Goal: Check status: Check status

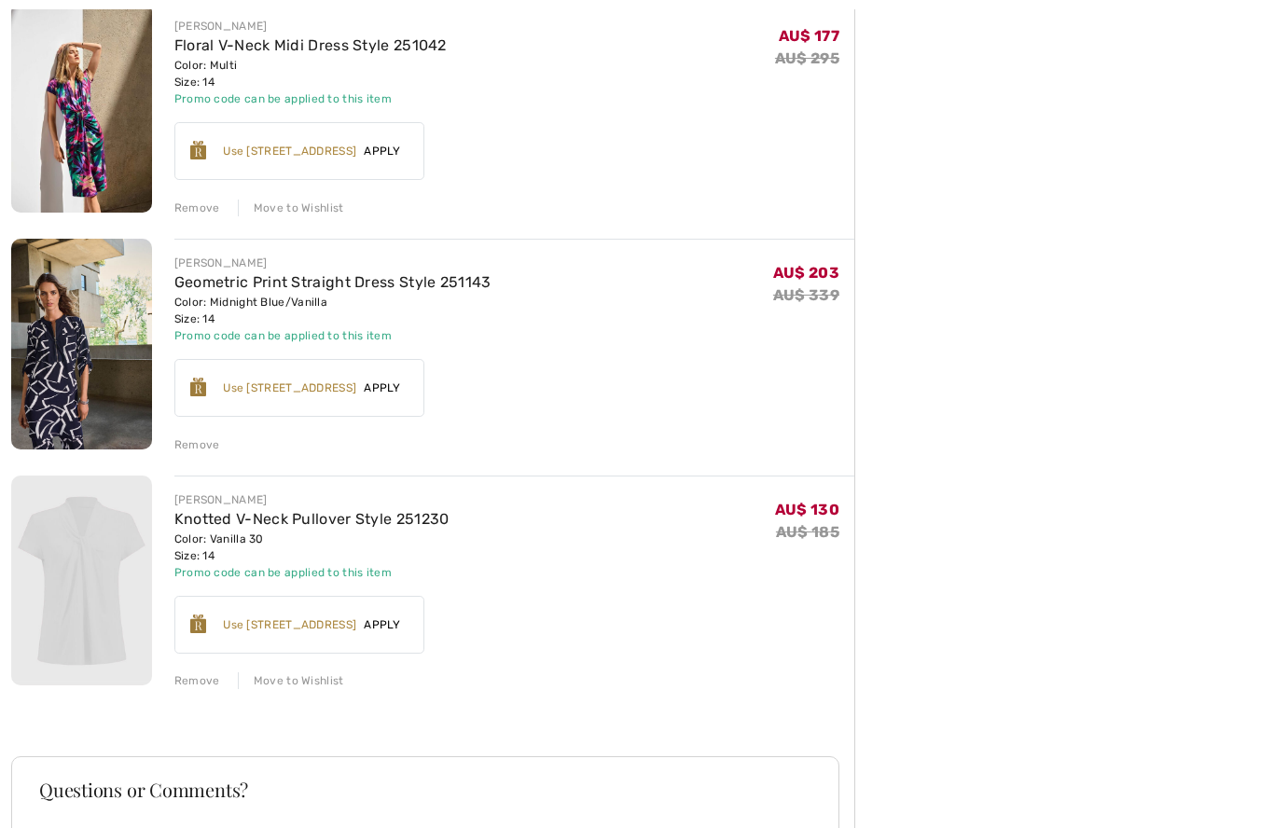
scroll to position [480, 0]
click at [99, 573] on img at bounding box center [81, 580] width 141 height 211
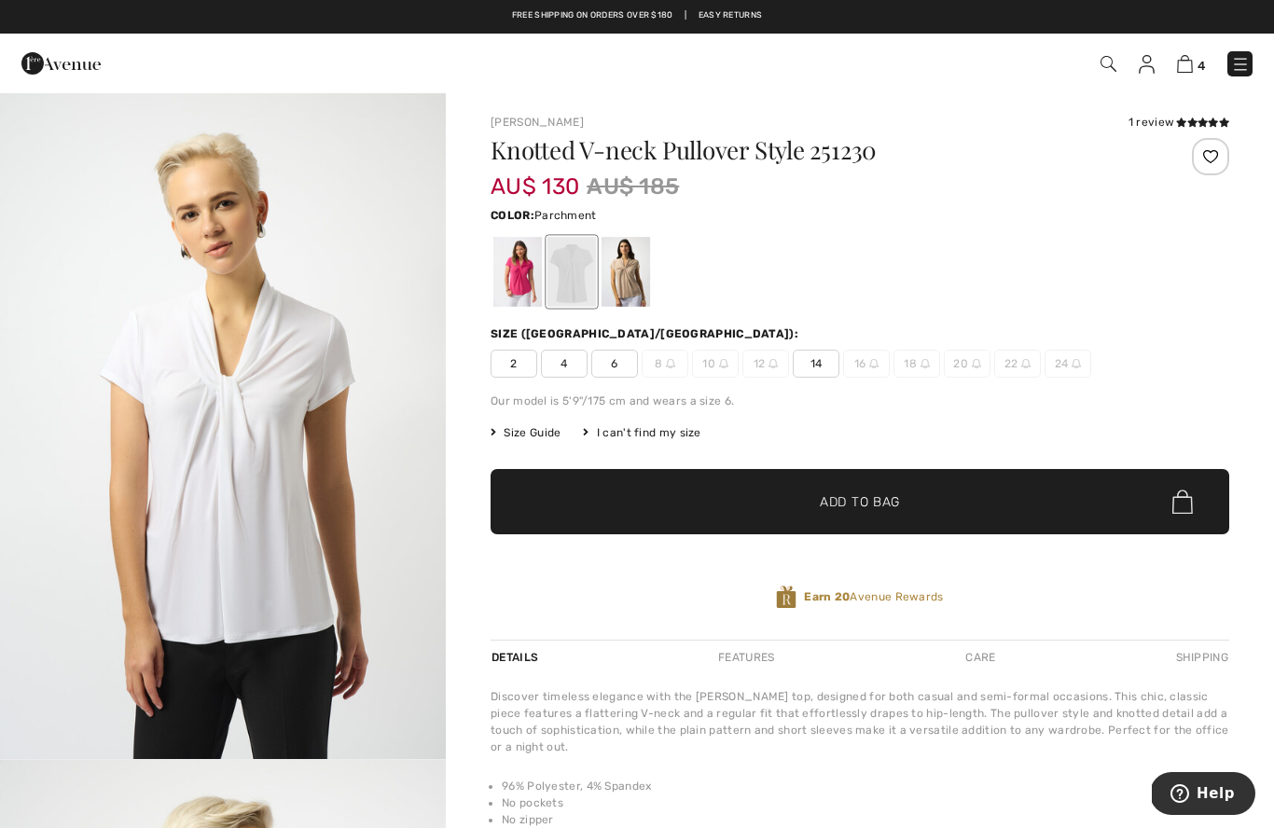
click at [621, 273] on div at bounding box center [626, 272] width 49 height 70
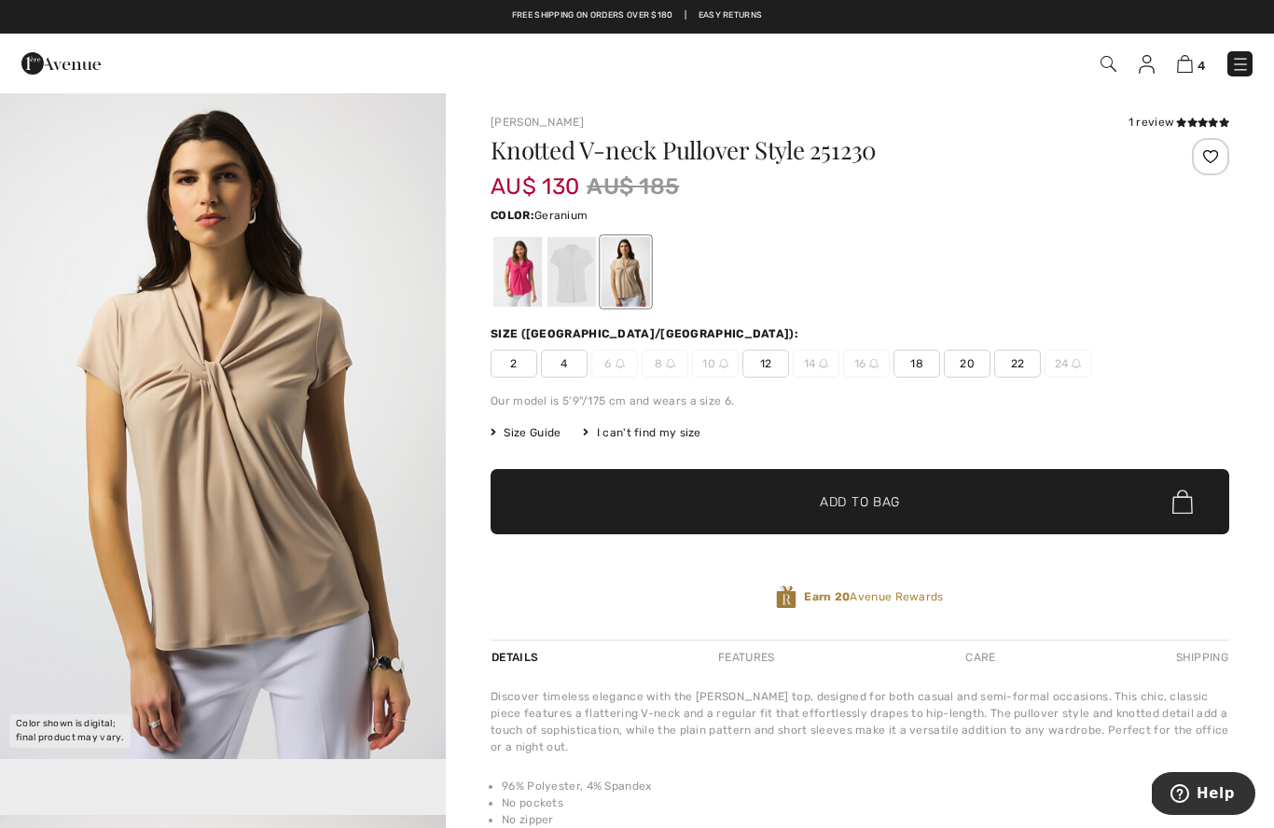
click at [519, 273] on div at bounding box center [518, 272] width 49 height 70
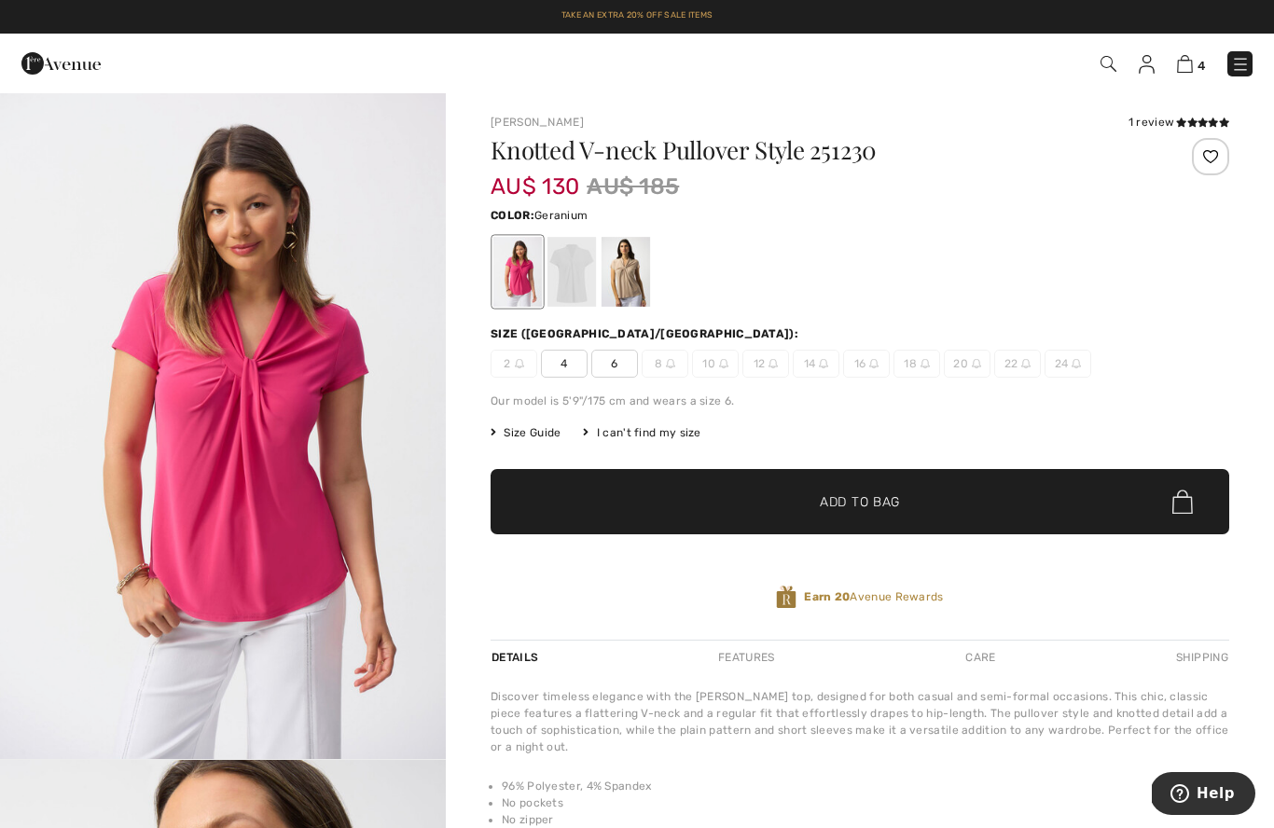
click at [1182, 71] on img at bounding box center [1185, 64] width 16 height 18
click at [1186, 60] on img at bounding box center [1185, 64] width 16 height 18
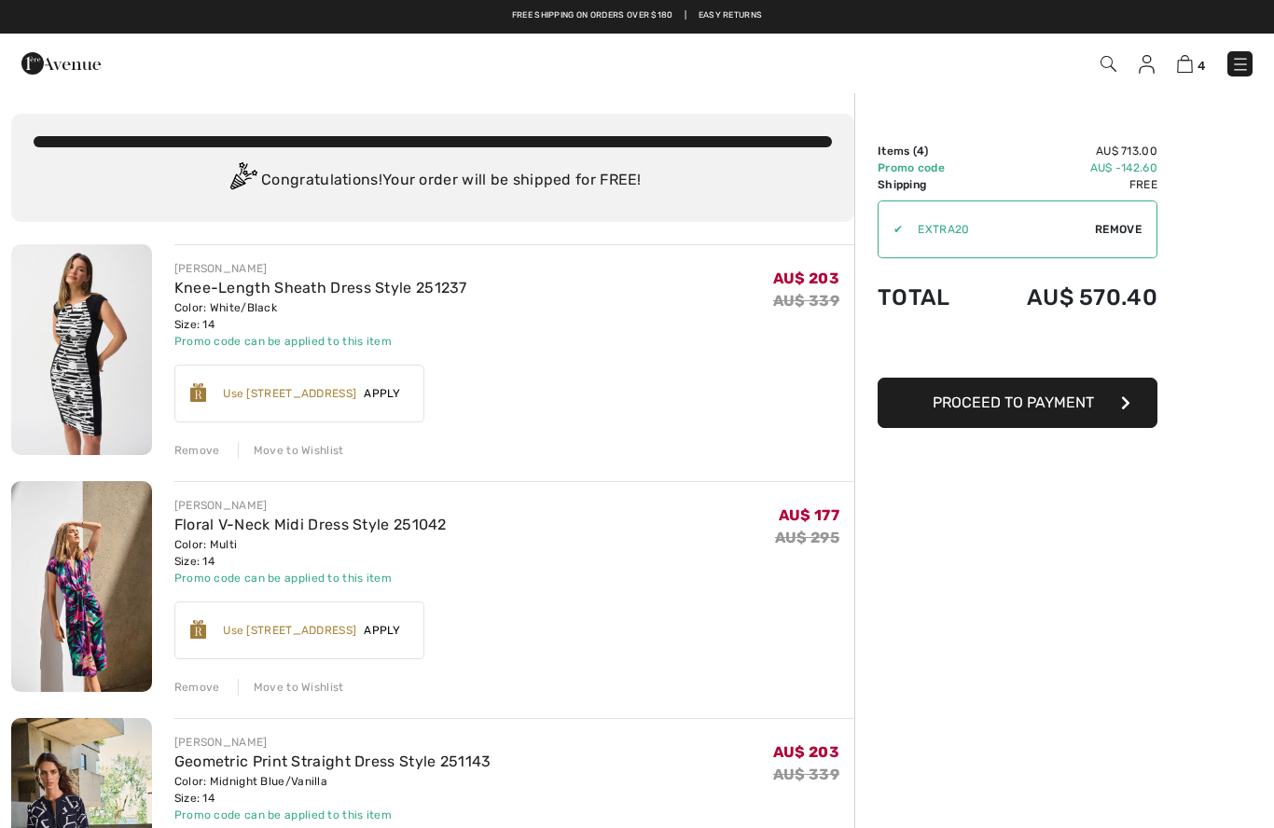
click at [214, 288] on link "Knee-Length Sheath Dress Style 251237" at bounding box center [320, 288] width 293 height 18
click at [231, 294] on link "Knee-Length Sheath Dress Style 251237" at bounding box center [320, 288] width 293 height 18
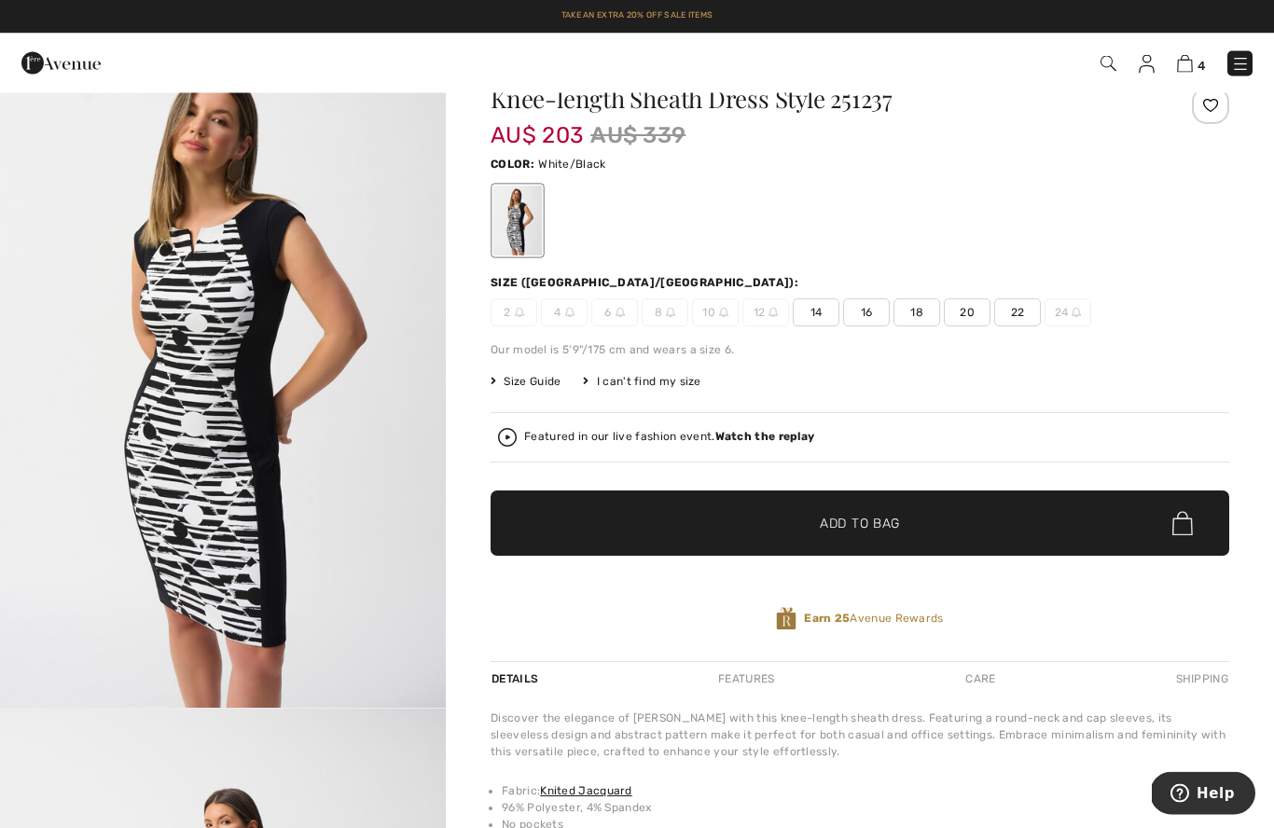
scroll to position [68, 0]
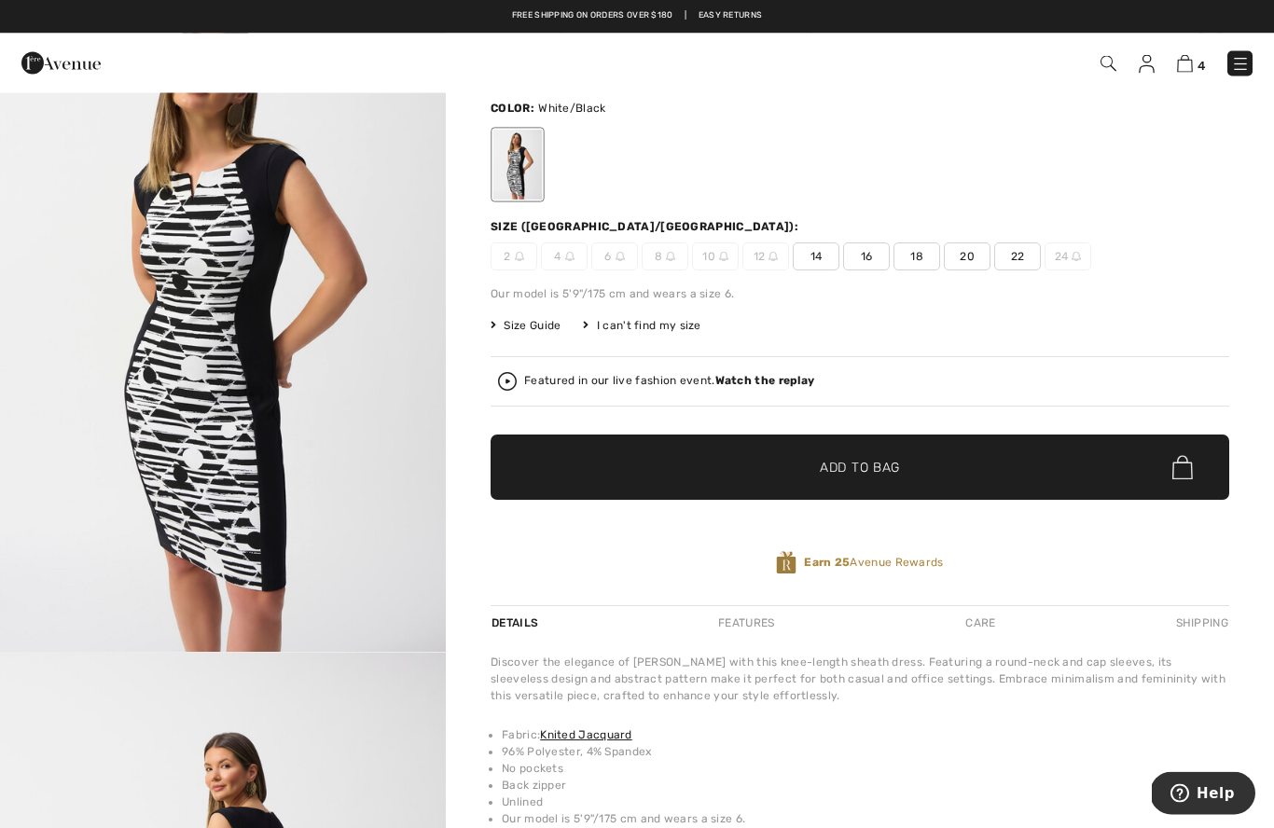
click at [1190, 497] on span "✔ Added to Bag Add to Bag" at bounding box center [860, 468] width 739 height 65
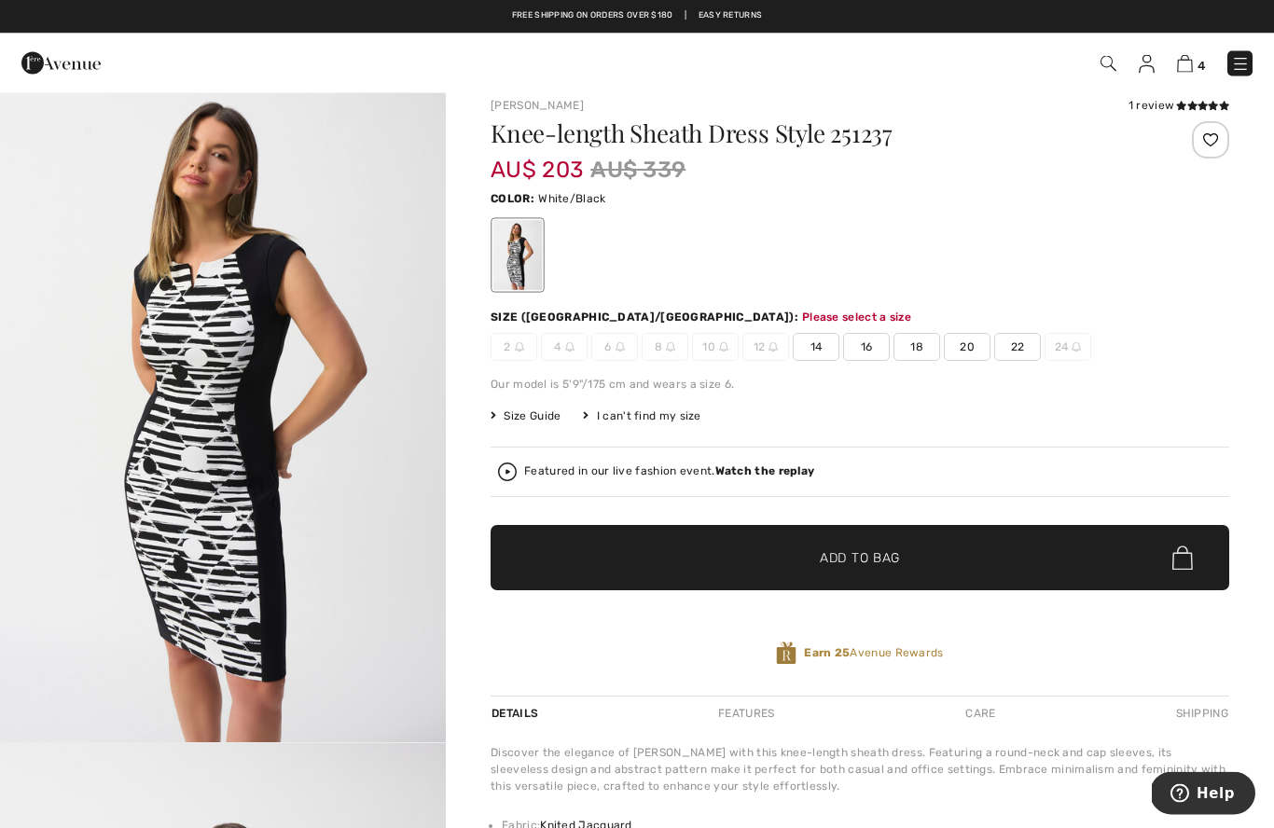
scroll to position [0, 0]
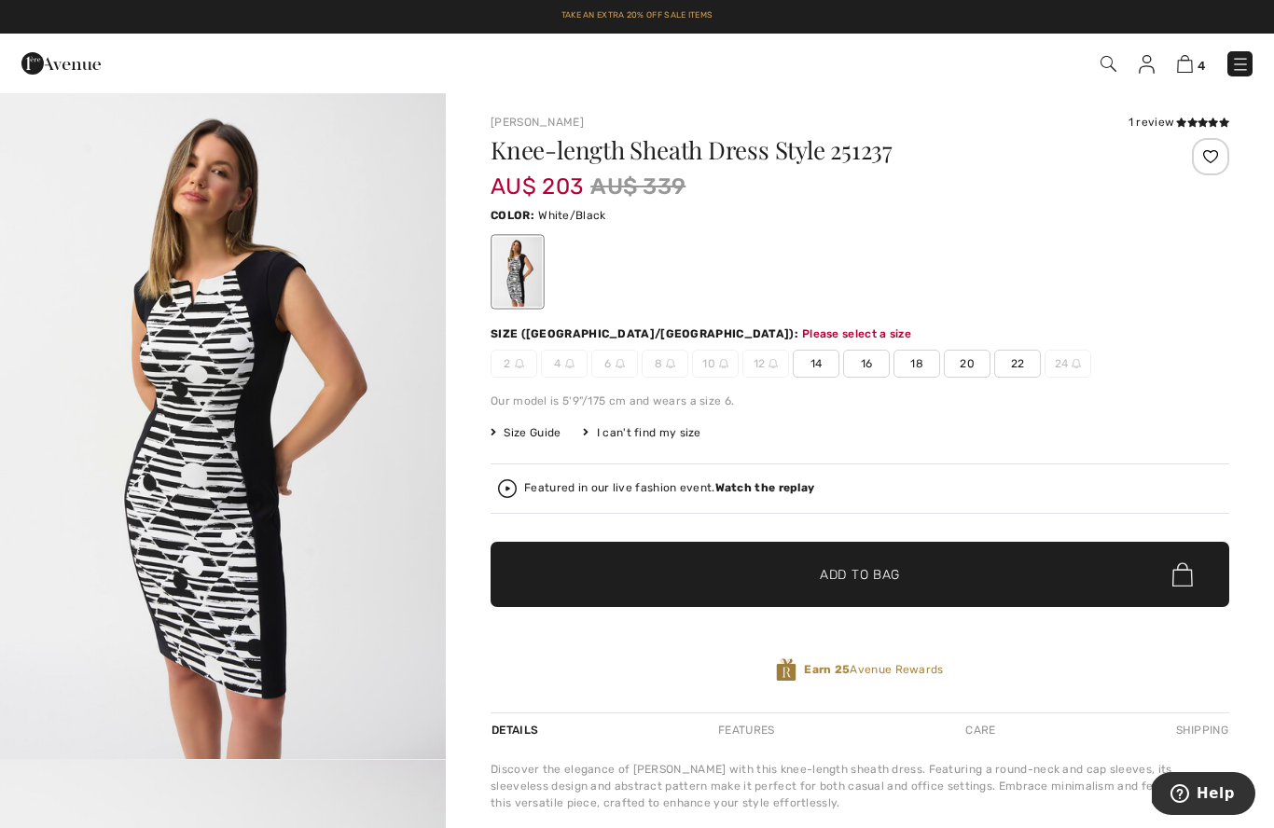
click at [1189, 66] on img at bounding box center [1185, 64] width 16 height 18
click at [1189, 69] on img at bounding box center [1185, 64] width 16 height 18
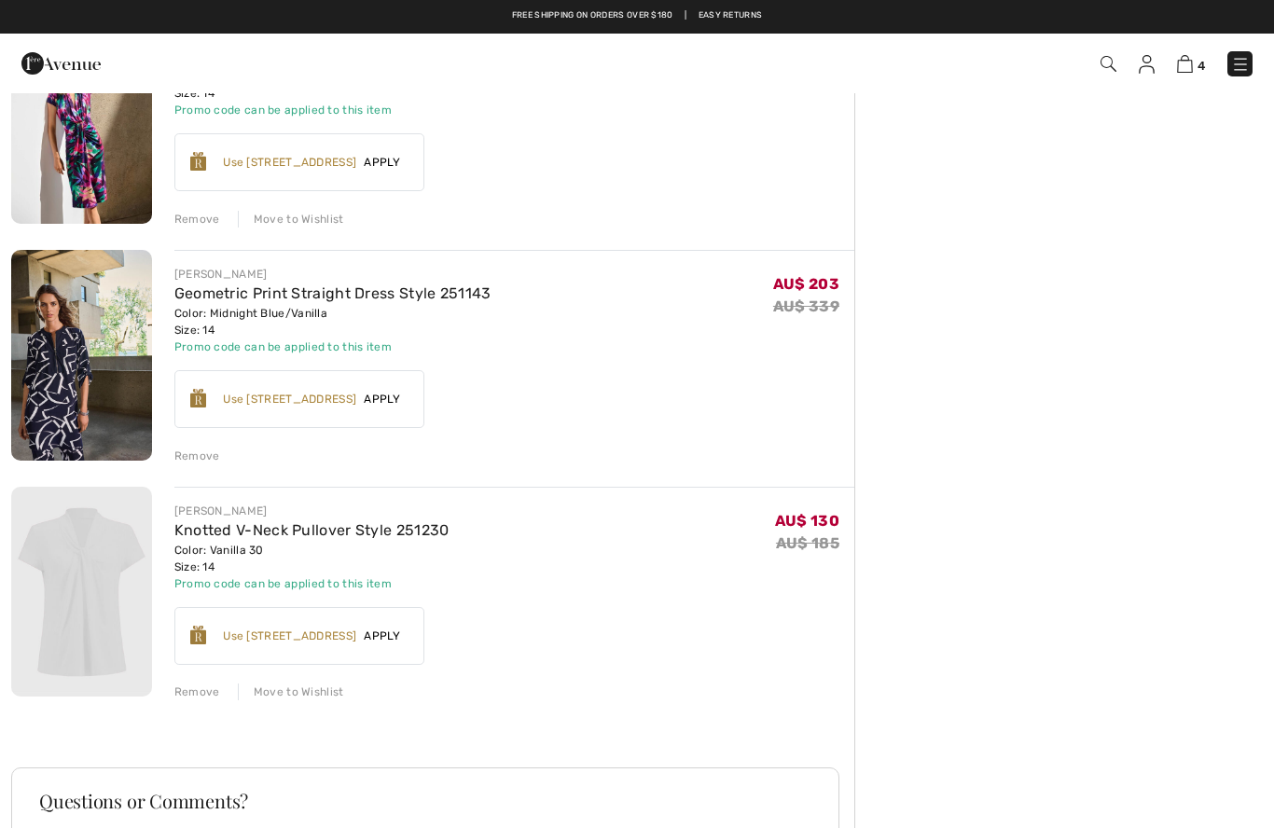
scroll to position [467, 0]
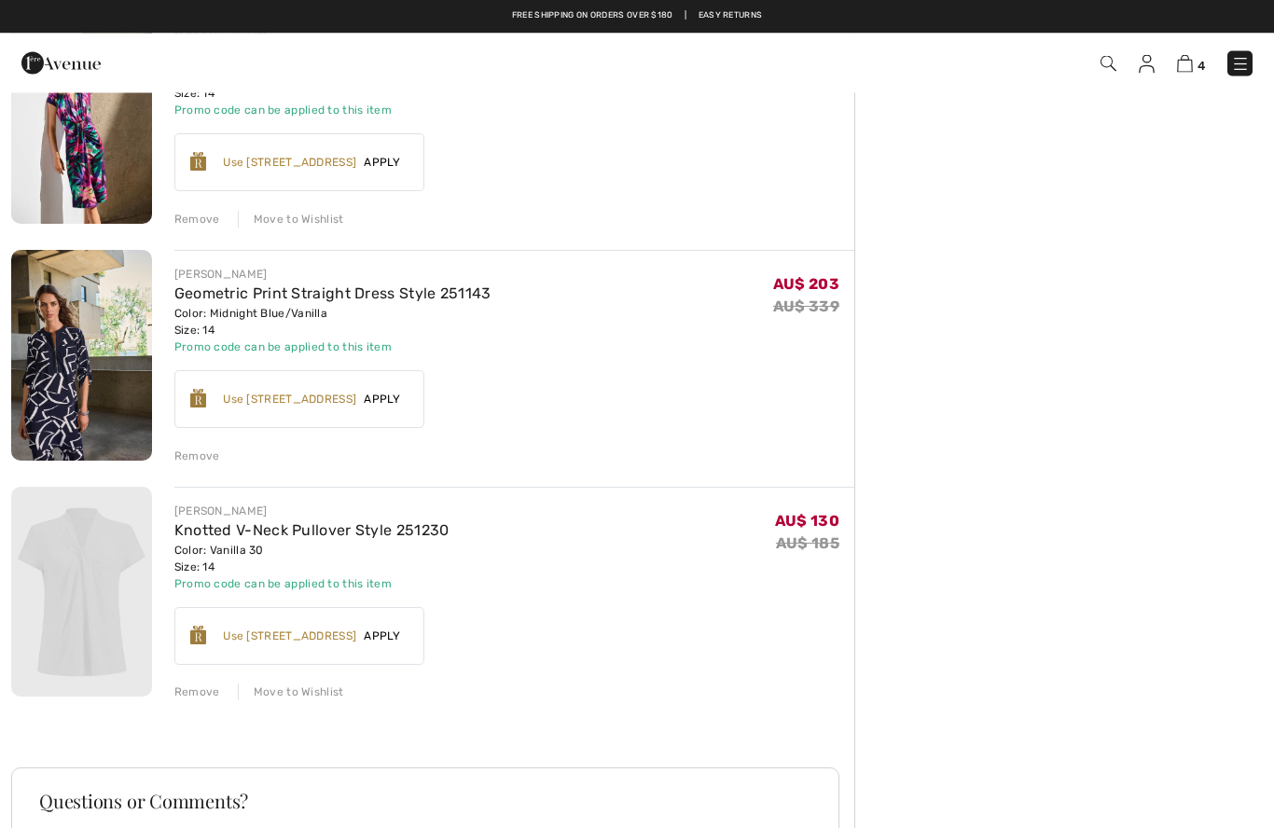
click at [61, 368] on img at bounding box center [81, 356] width 141 height 211
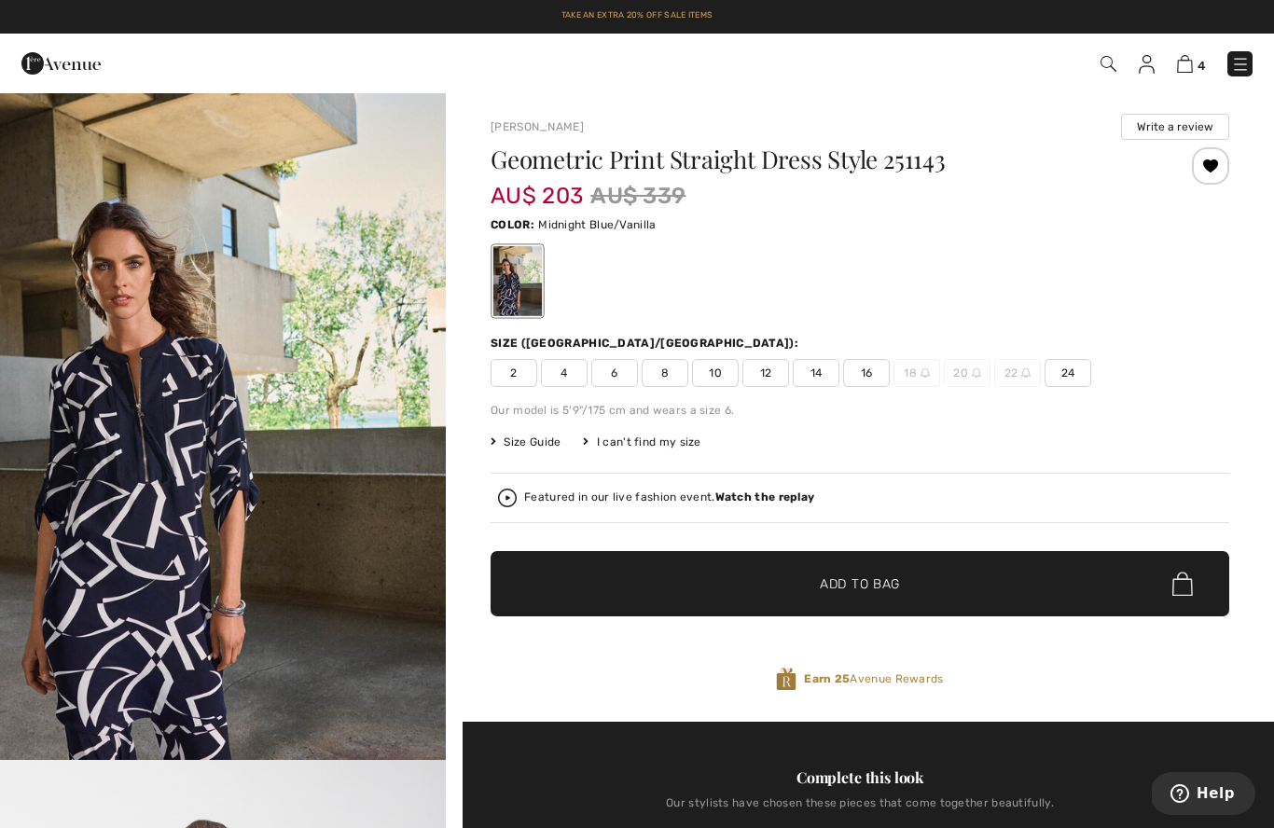
click at [1142, 68] on img at bounding box center [1147, 64] width 16 height 19
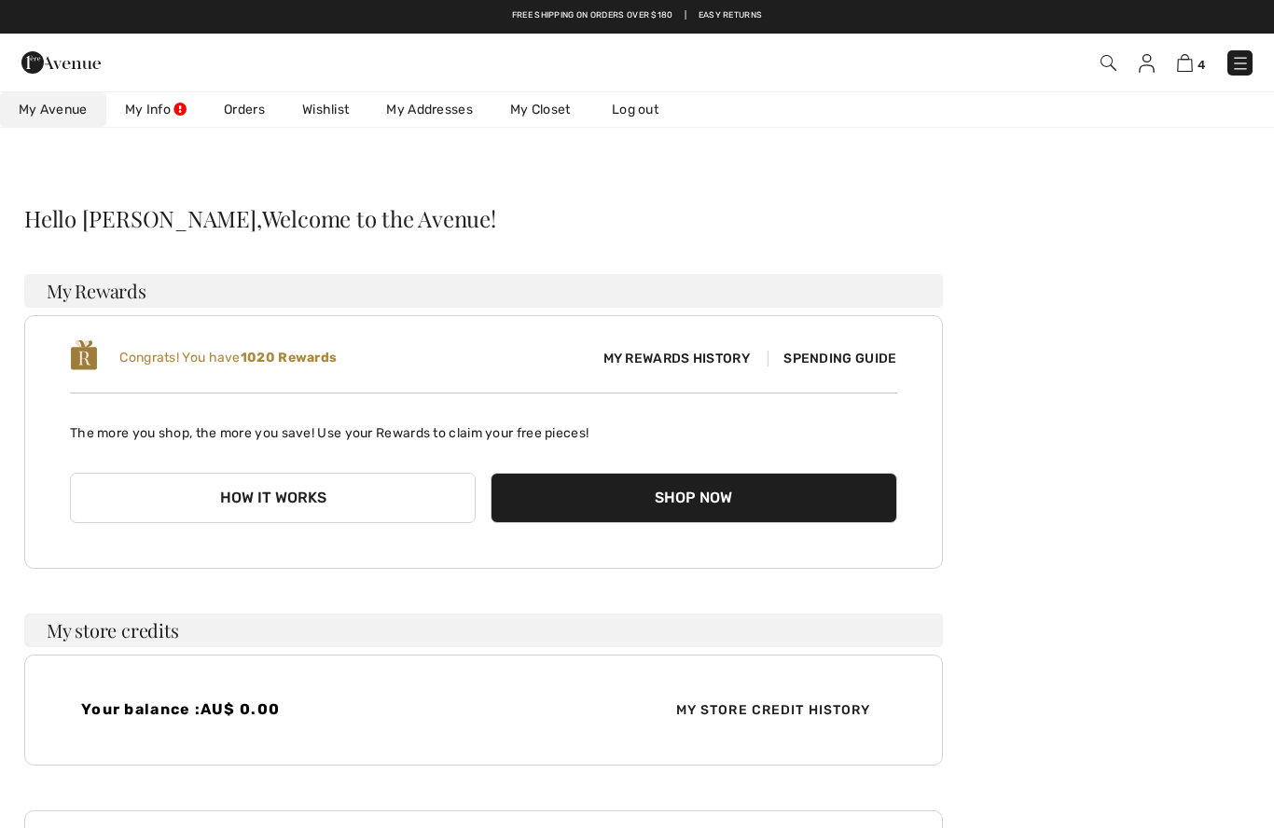
click at [247, 120] on link "Orders" at bounding box center [244, 109] width 78 height 35
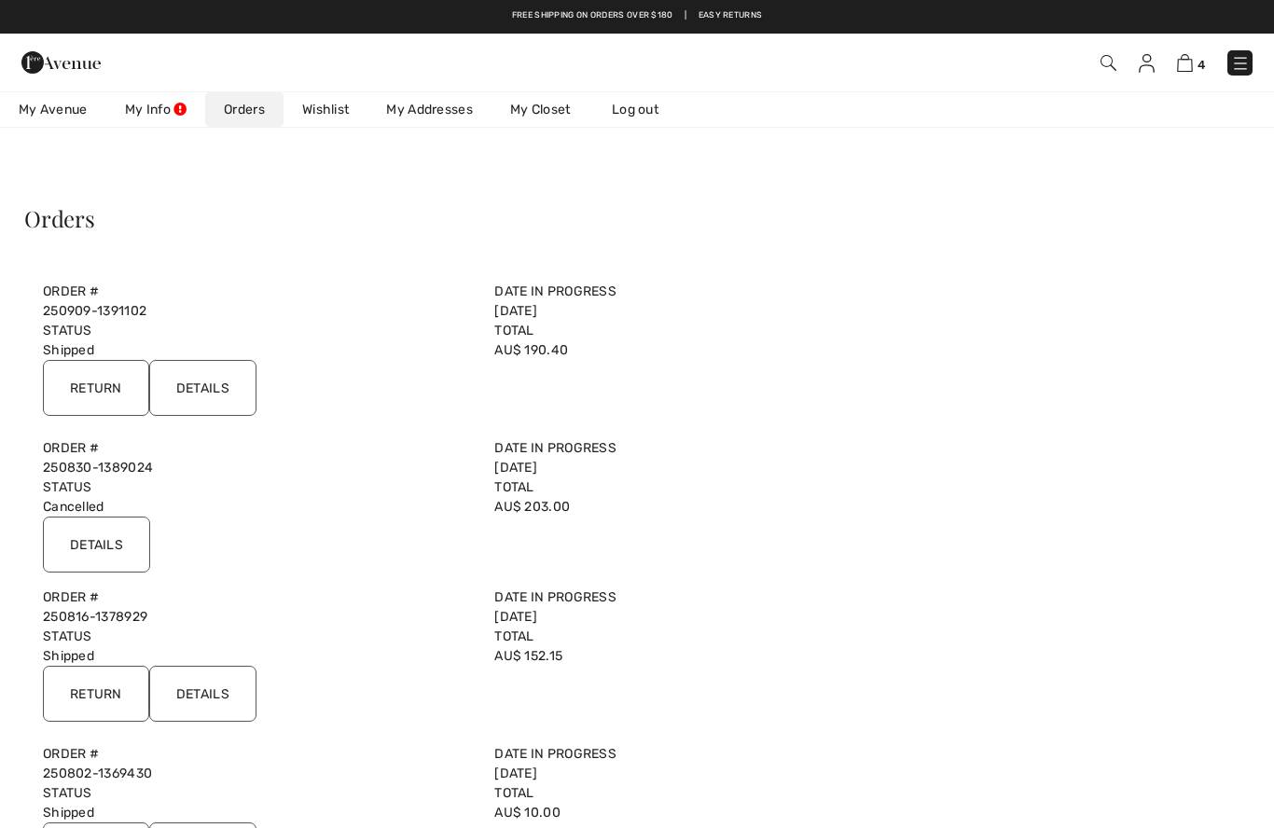
click at [74, 541] on input "Details" at bounding box center [96, 545] width 107 height 56
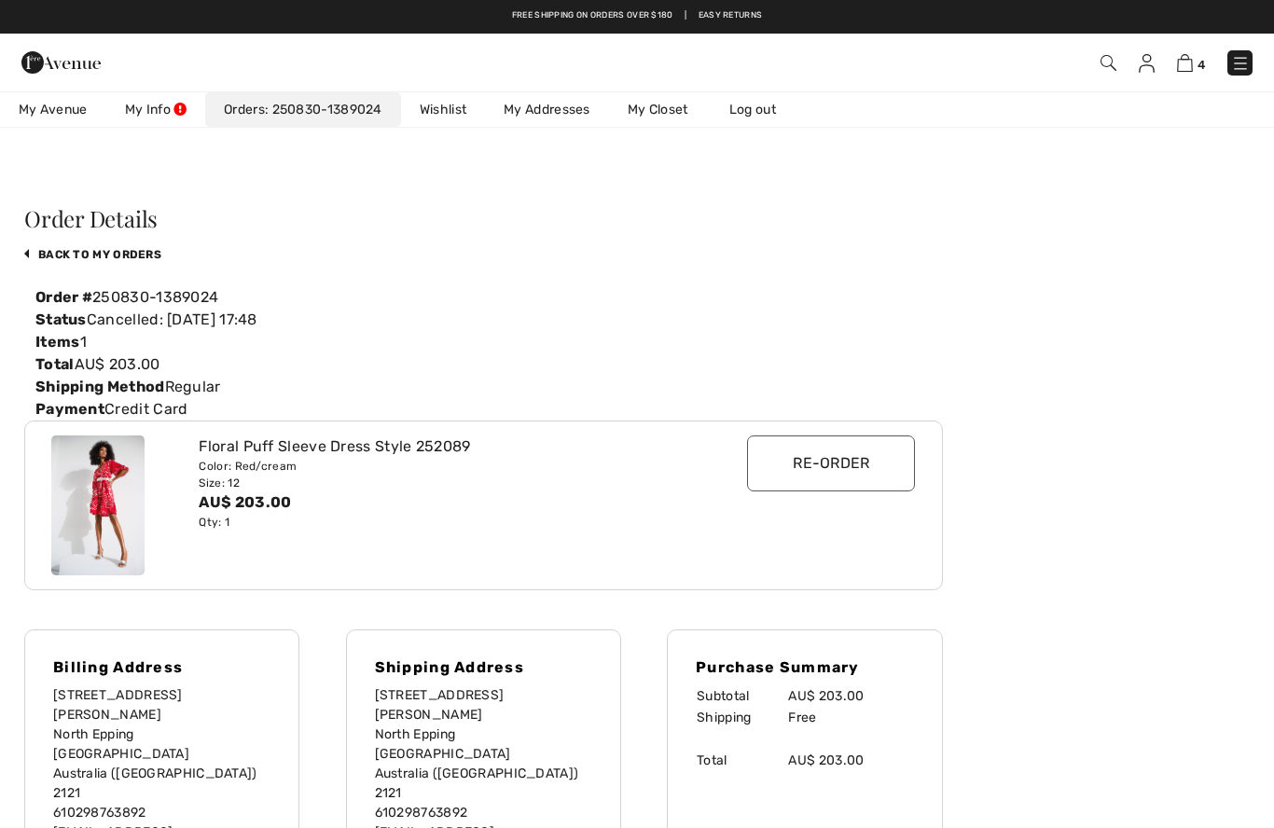
click at [449, 456] on div "Floral Puff Sleeve Dress Style 252089" at bounding box center [446, 447] width 494 height 22
click at [1107, 61] on img at bounding box center [1109, 63] width 16 height 16
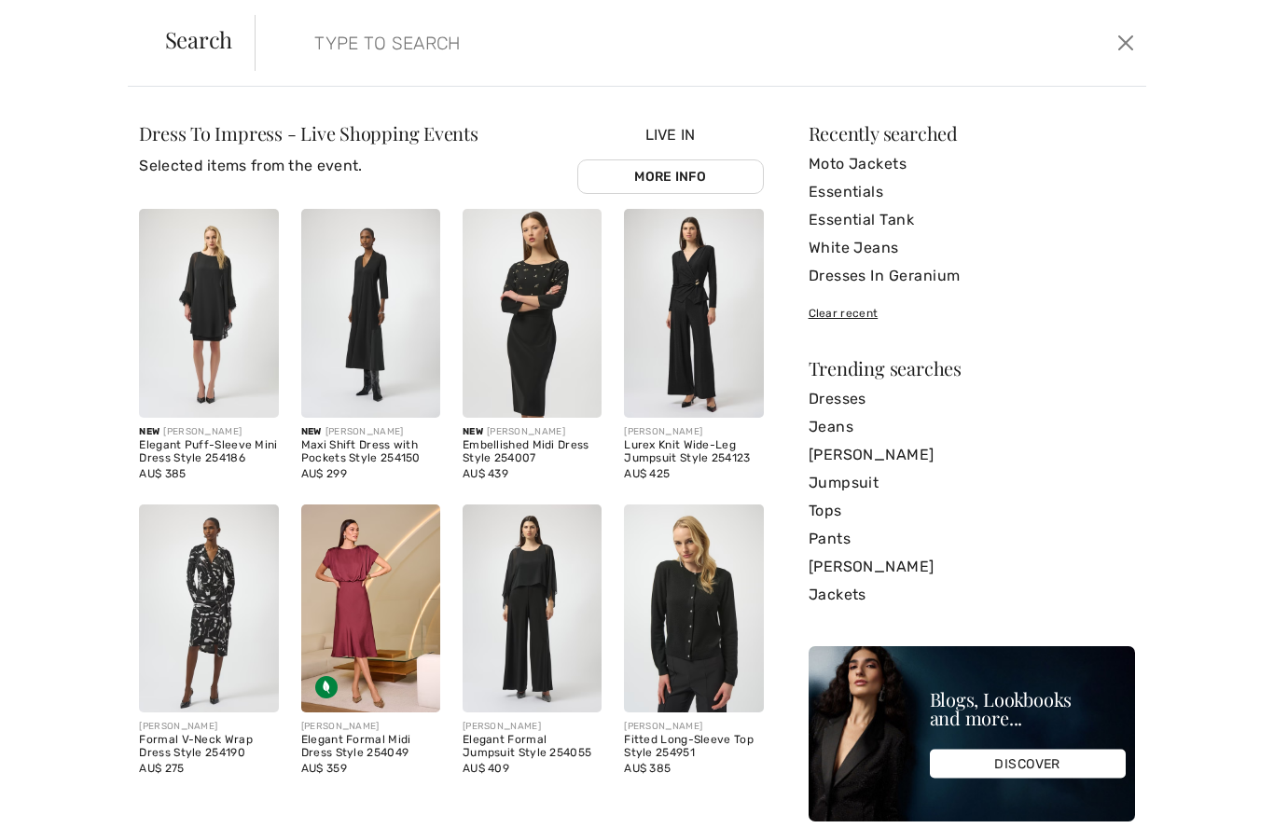
click at [395, 51] on input "search" at bounding box center [604, 43] width 608 height 56
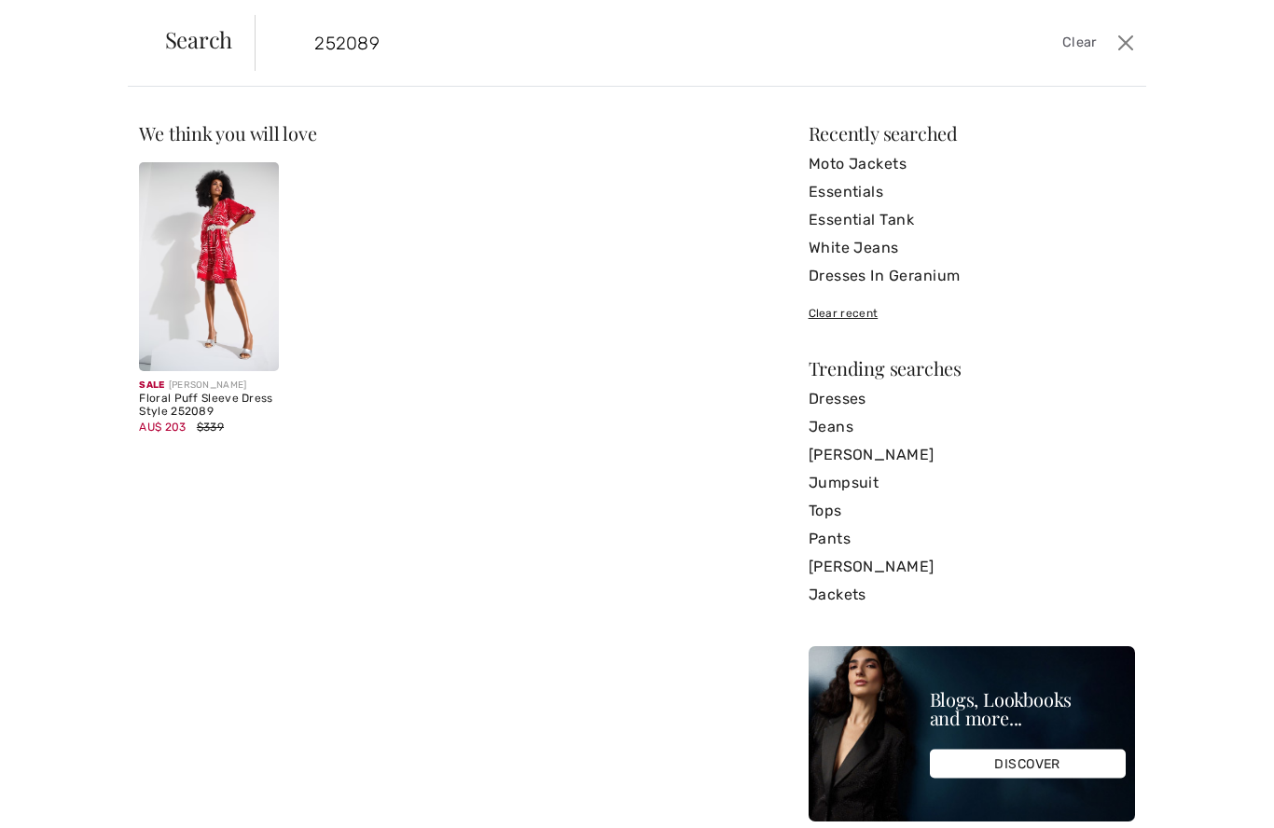
type input "252089"
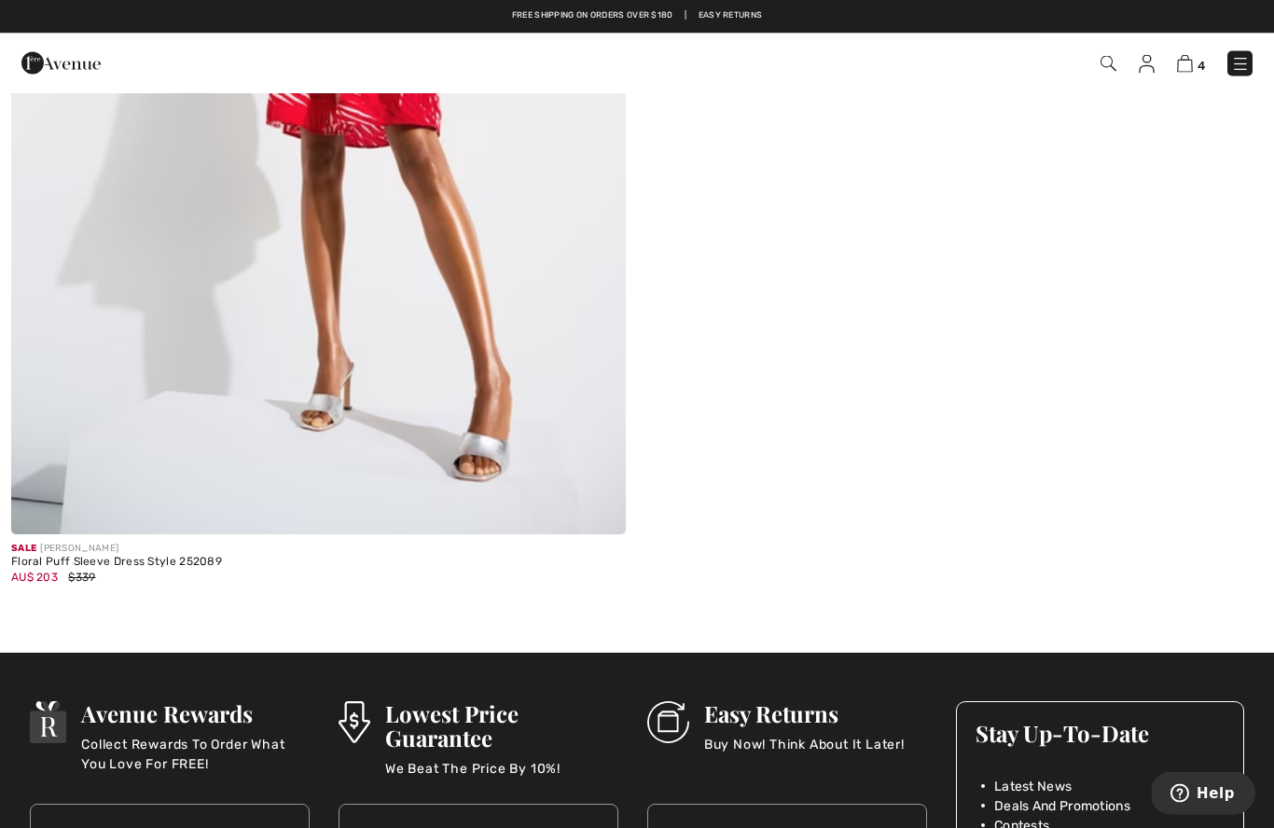
scroll to position [691, 0]
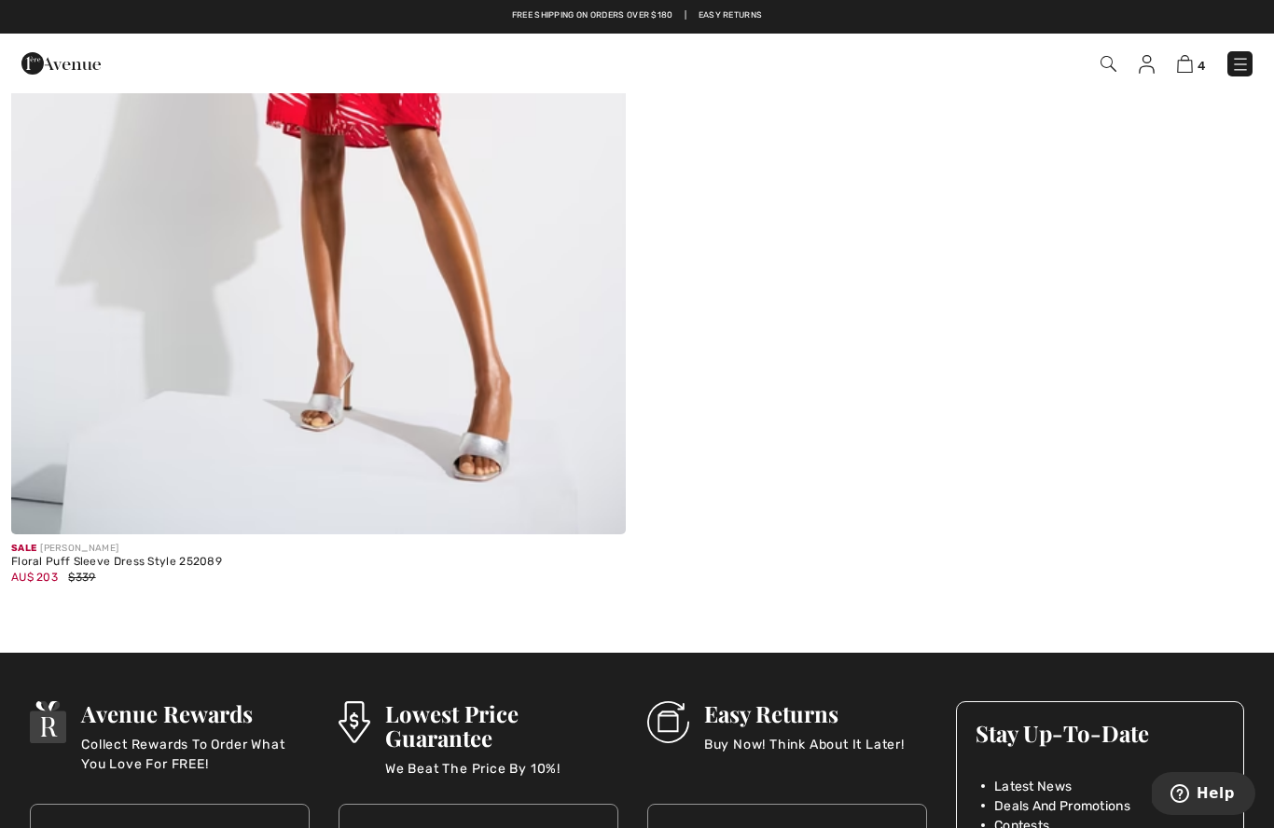
click at [194, 564] on div "Floral Puff Sleeve Dress Style 252089" at bounding box center [116, 562] width 211 height 13
click at [63, 577] on div "AU$ 203 $339" at bounding box center [116, 577] width 211 height 17
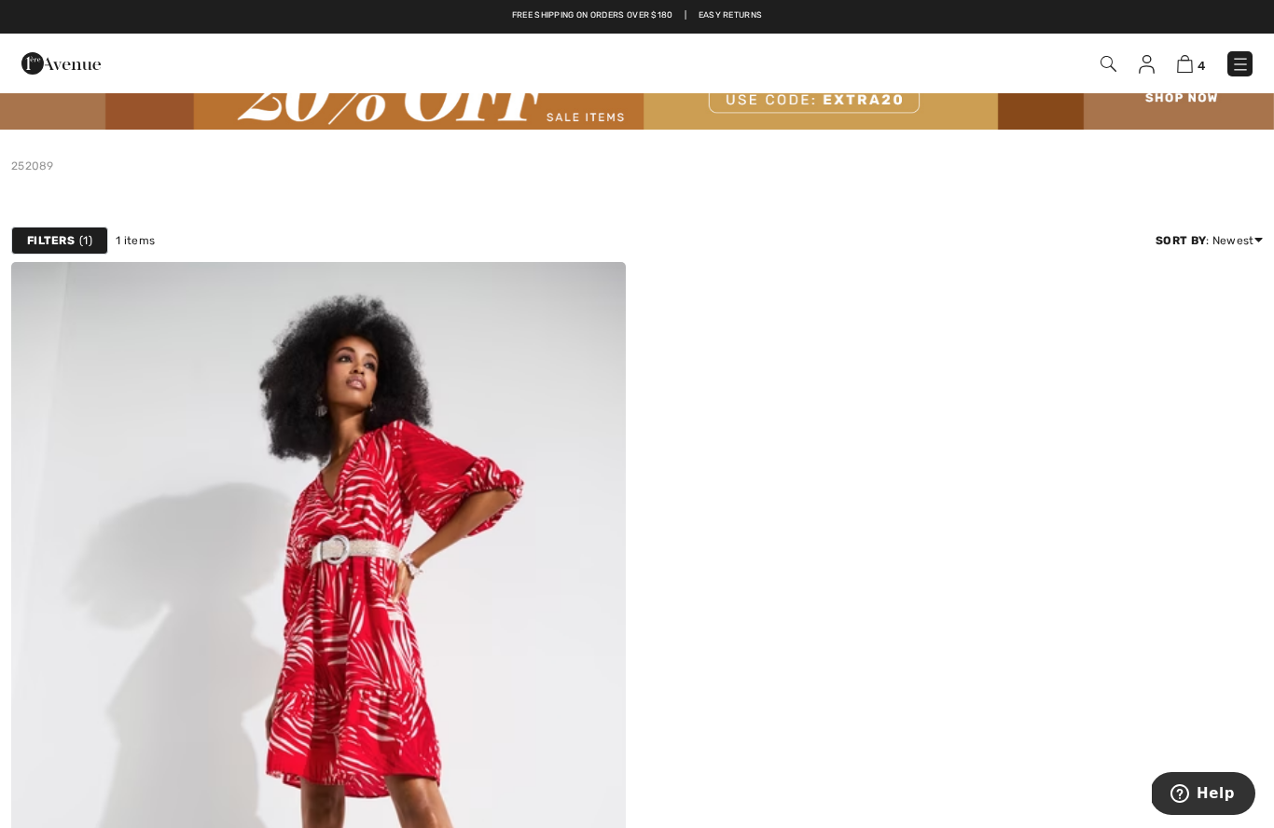
scroll to position [0, 0]
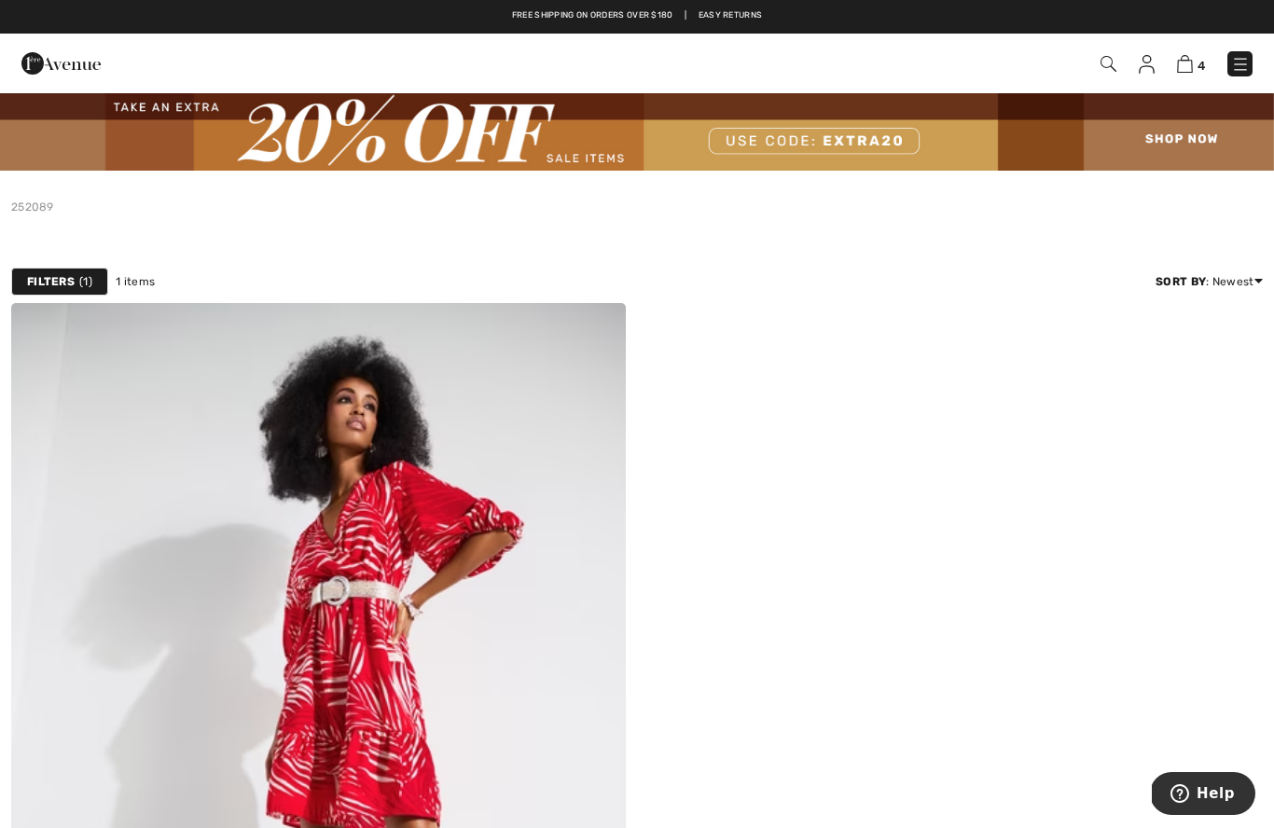
click at [1108, 69] on img at bounding box center [1109, 64] width 16 height 16
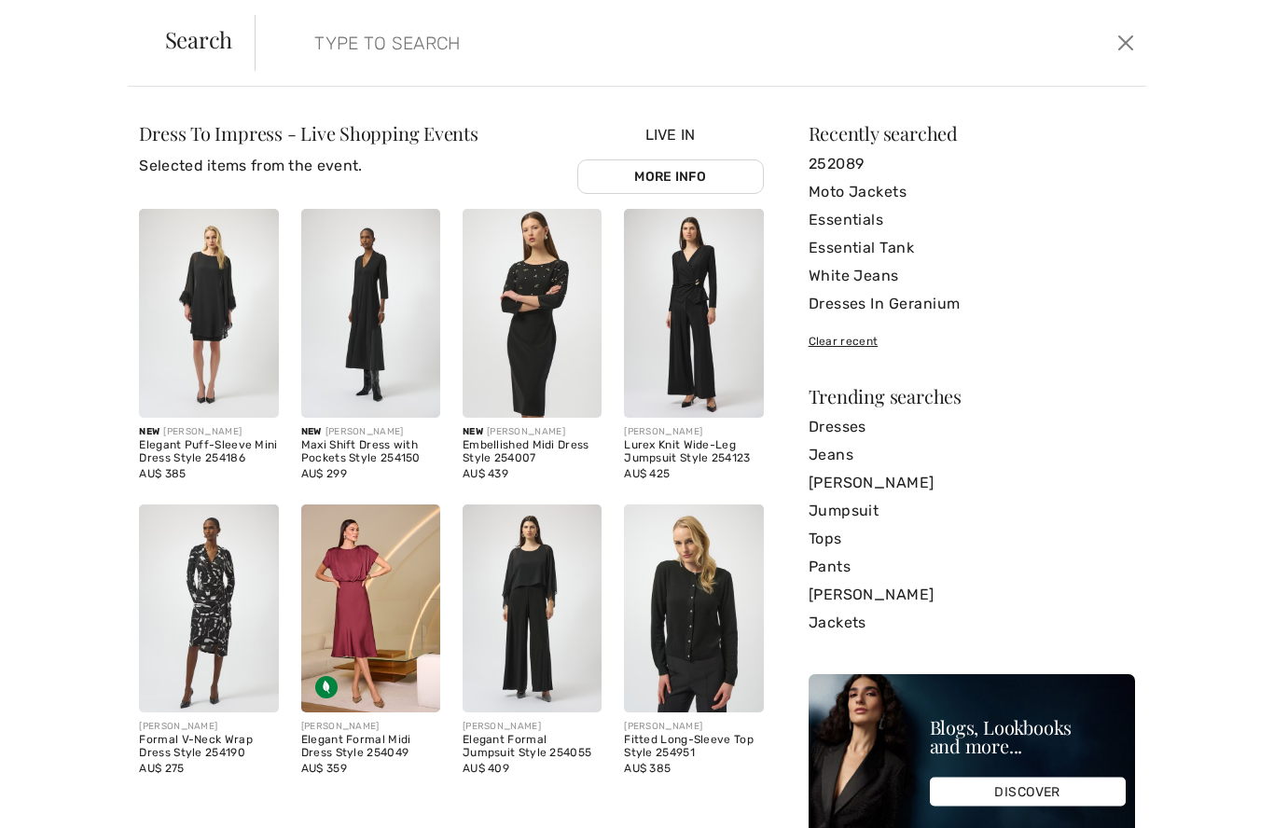
click at [398, 56] on input "search" at bounding box center [604, 43] width 608 height 56
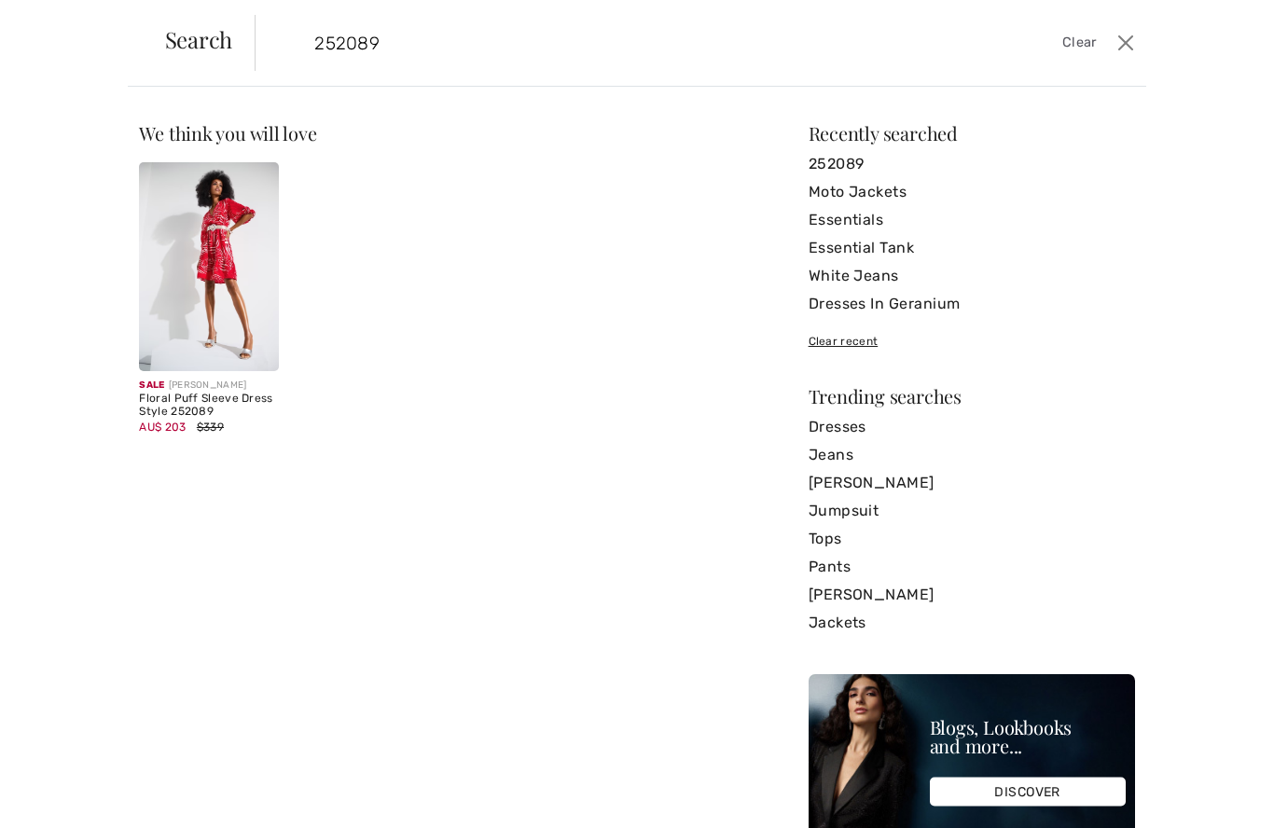
type input "252089"
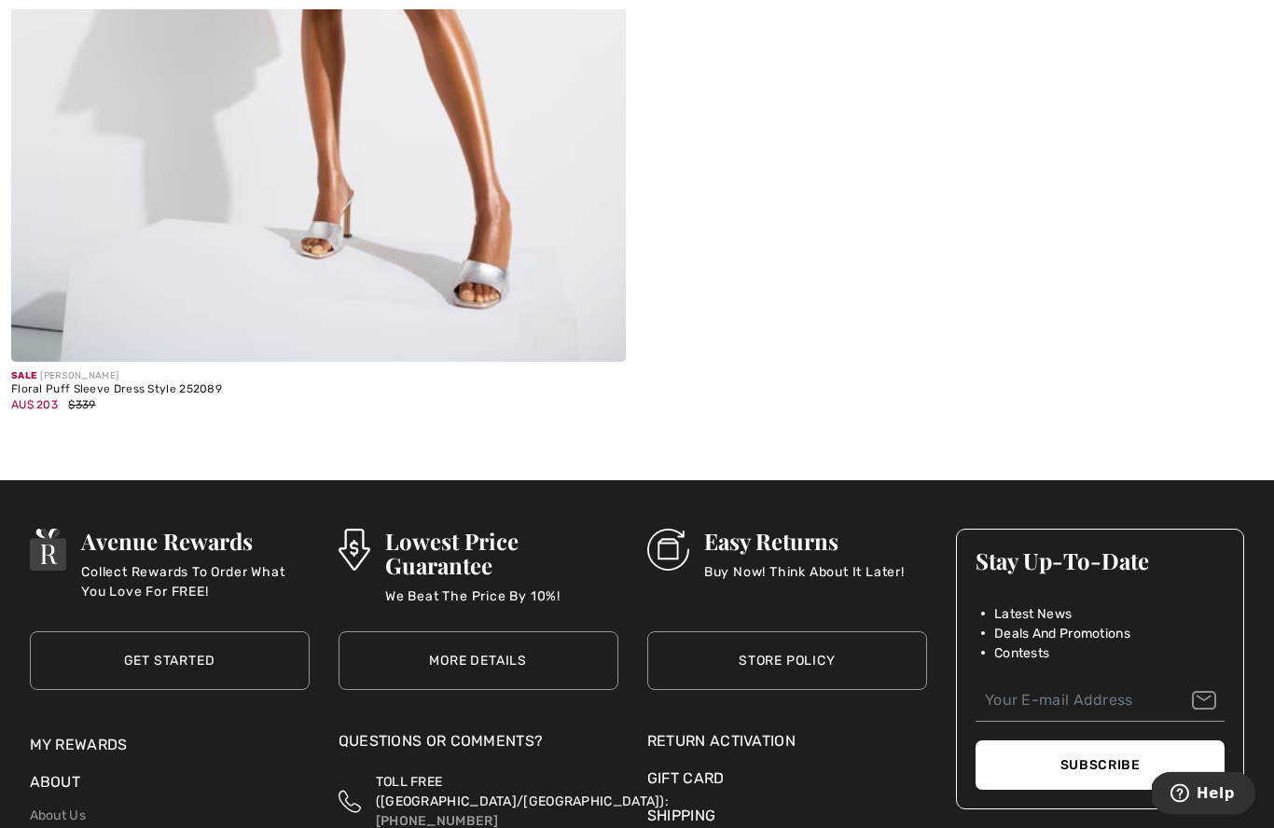
scroll to position [864, 0]
click at [203, 392] on div "Floral Puff Sleeve Dress Style 252089" at bounding box center [116, 389] width 211 height 13
click at [195, 401] on div "AU$ 203 $339" at bounding box center [116, 404] width 211 height 17
click at [188, 384] on div "Floral Puff Sleeve Dress Style 252089" at bounding box center [116, 389] width 211 height 13
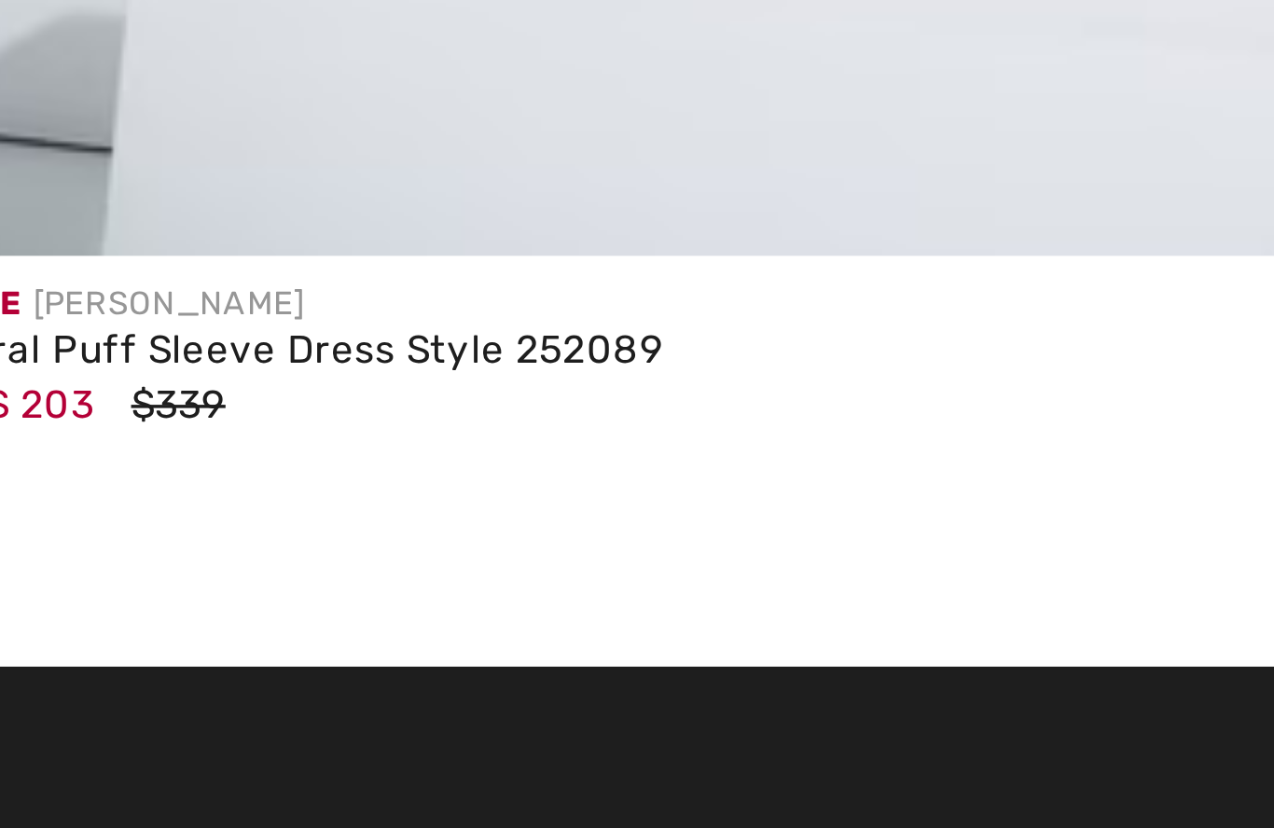
click at [166, 352] on div "Floral Puff Sleeve Dress Style 252089" at bounding box center [116, 358] width 211 height 13
click at [156, 352] on div "Floral Puff Sleeve Dress Style 252089" at bounding box center [116, 358] width 211 height 13
click at [160, 352] on div "Floral Puff Sleeve Dress Style 252089" at bounding box center [116, 358] width 211 height 13
click at [161, 365] on div "AU$ 203 $339" at bounding box center [116, 373] width 211 height 17
click at [159, 365] on div "AU$ 203 $339" at bounding box center [116, 373] width 211 height 17
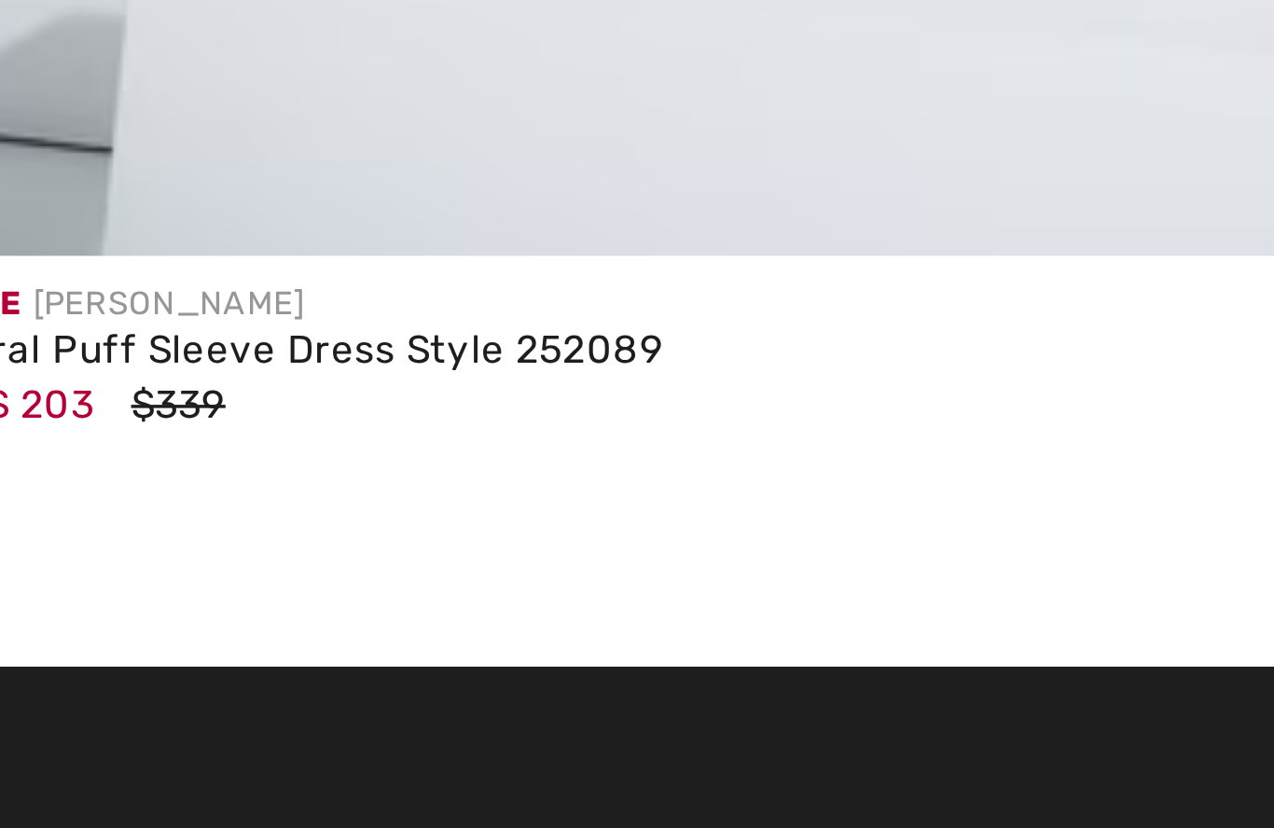
click at [11, 367] on span "AU$ 203" at bounding box center [34, 373] width 47 height 13
click at [12, 352] on div "Floral Puff Sleeve Dress Style 252089" at bounding box center [116, 358] width 211 height 13
click at [120, 352] on div "Floral Puff Sleeve Dress Style 252089" at bounding box center [116, 358] width 211 height 13
click at [118, 352] on div "Floral Puff Sleeve Dress Style 252089" at bounding box center [116, 358] width 211 height 13
click at [167, 365] on div "AU$ 203 $339" at bounding box center [116, 373] width 211 height 17
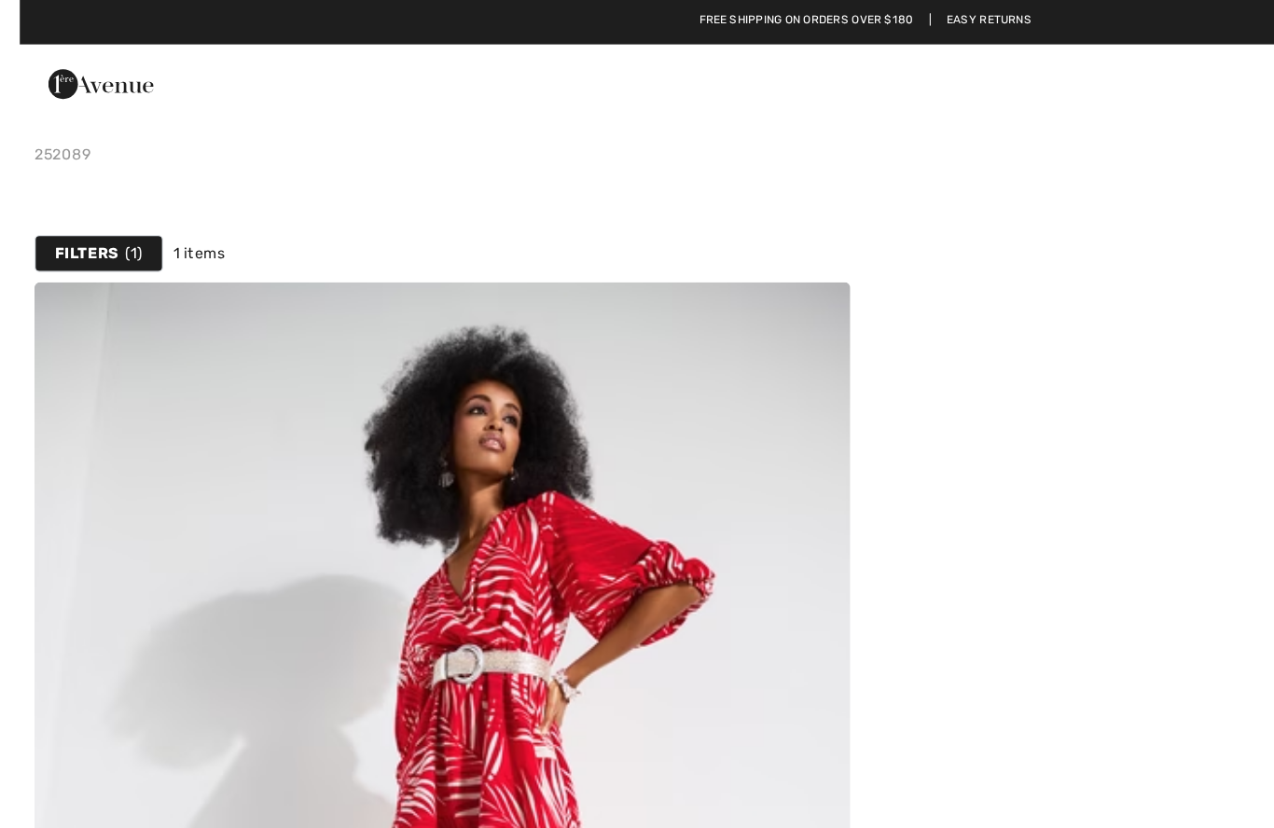
scroll to position [0, 0]
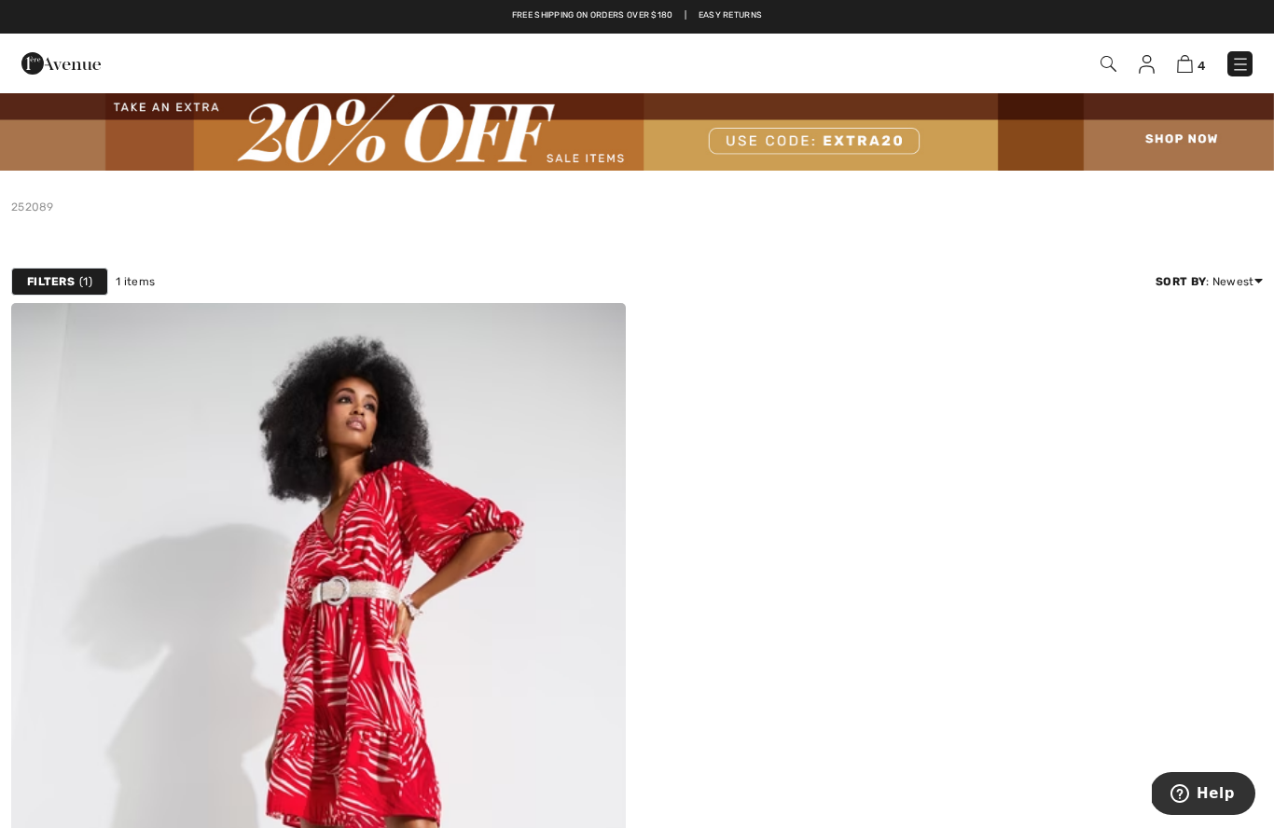
click at [353, 535] on img at bounding box center [318, 764] width 615 height 923
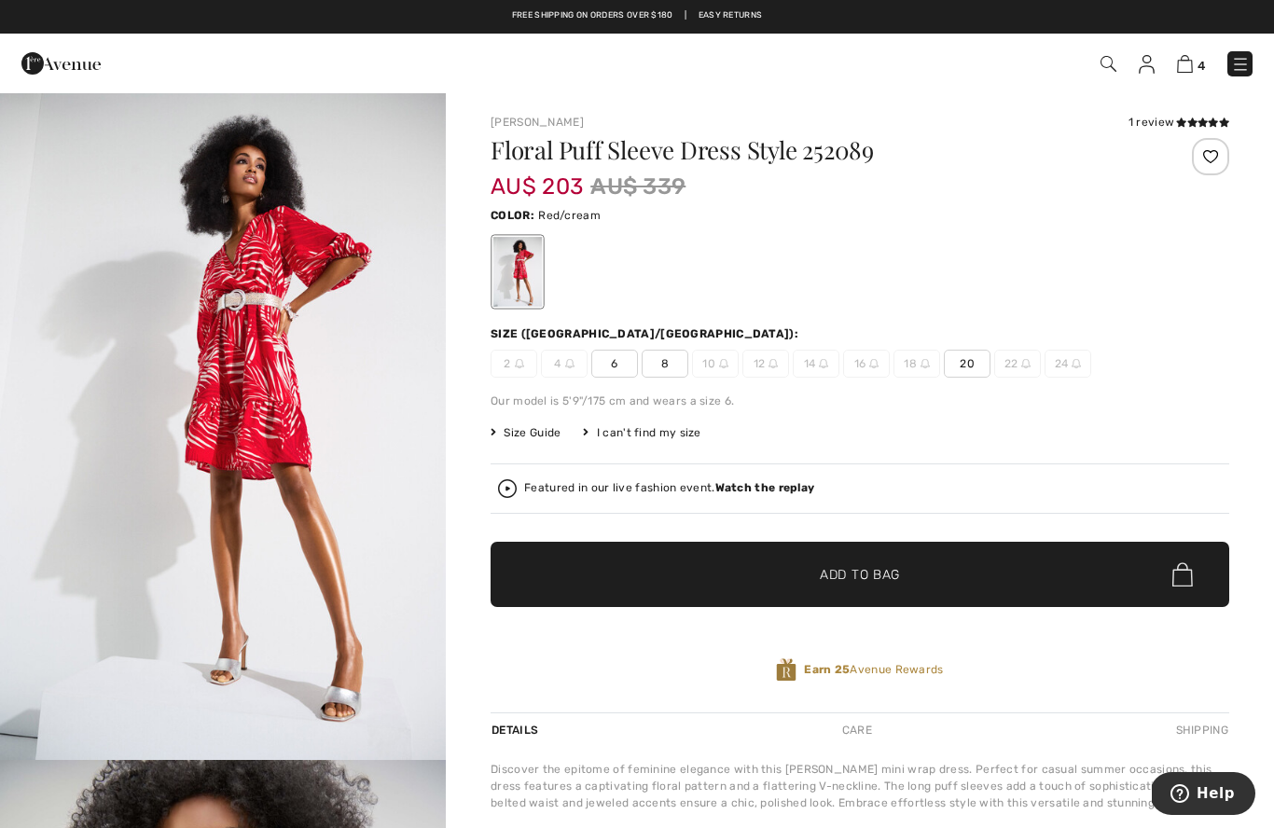
click at [1143, 67] on img at bounding box center [1147, 64] width 16 height 19
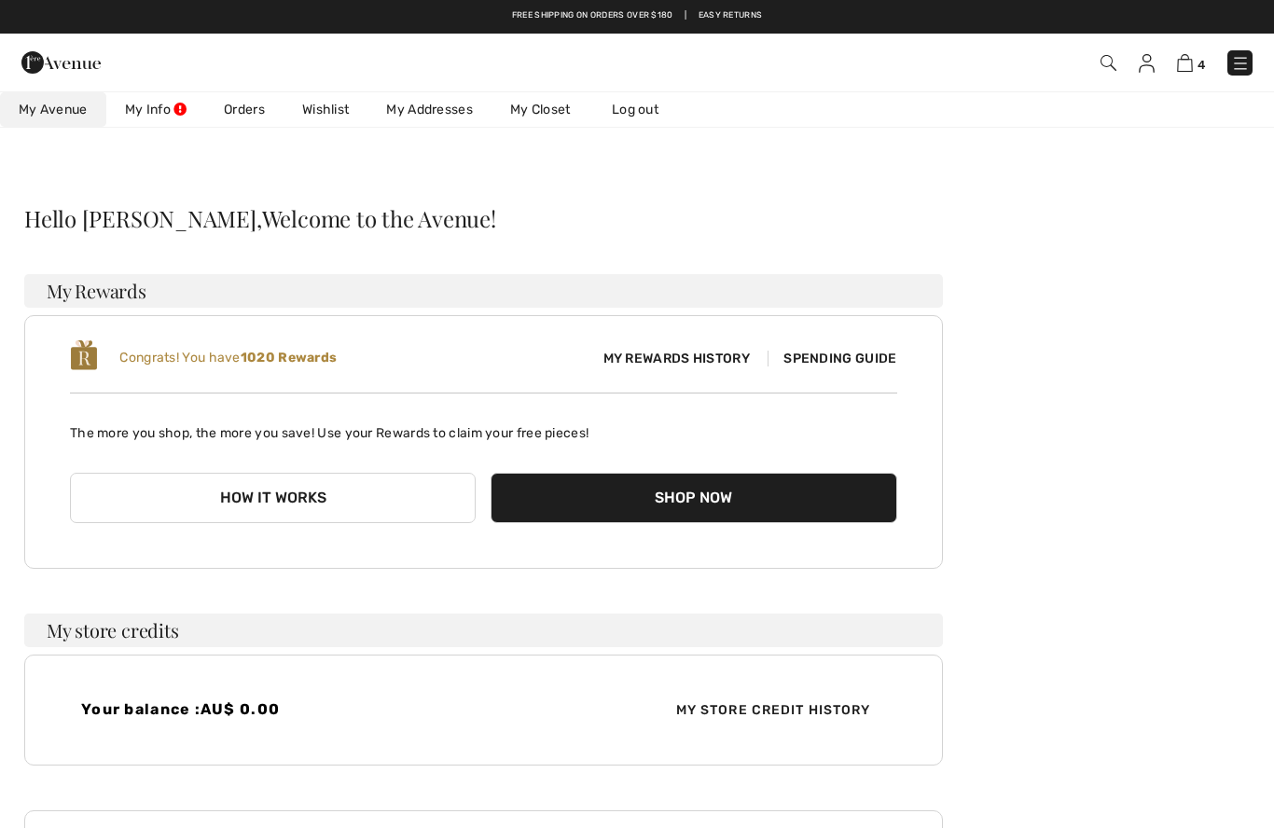
click at [250, 104] on link "Orders" at bounding box center [244, 109] width 78 height 35
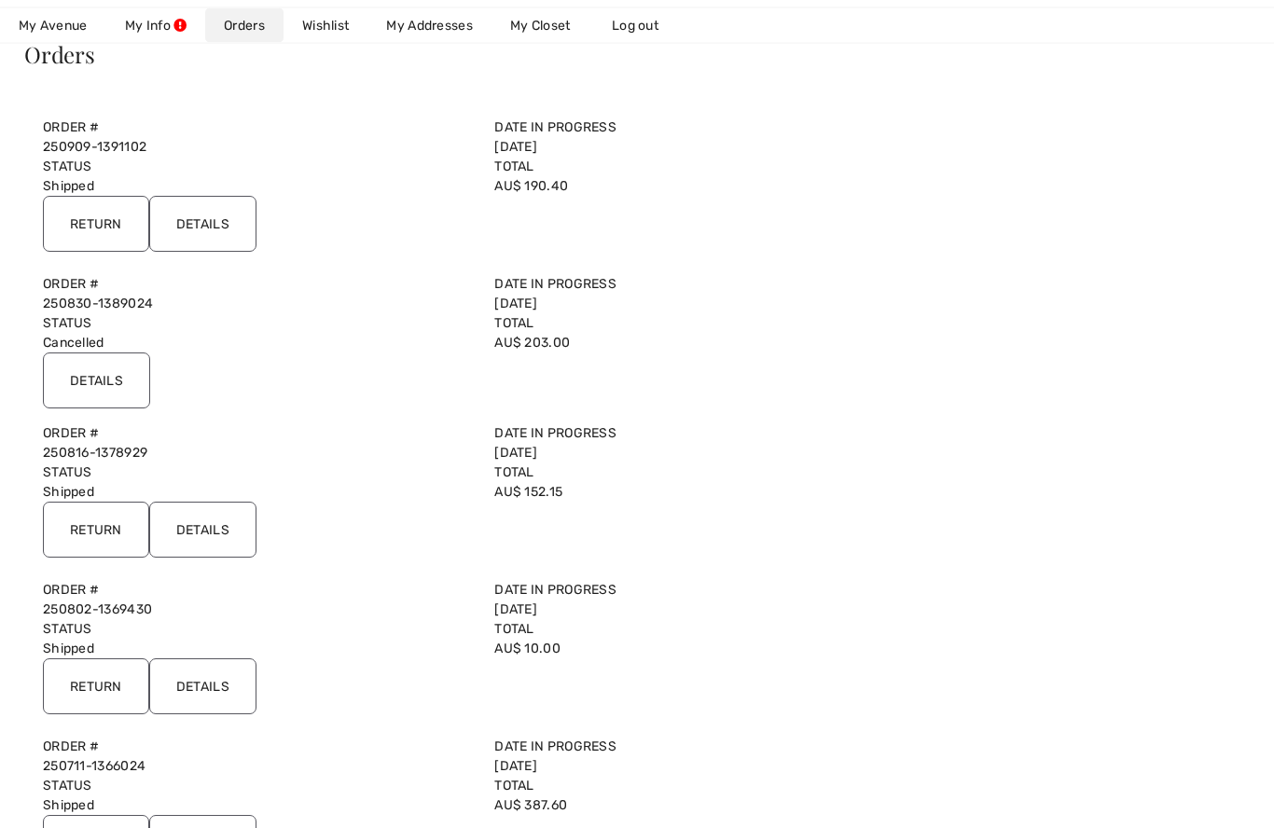
scroll to position [170, 0]
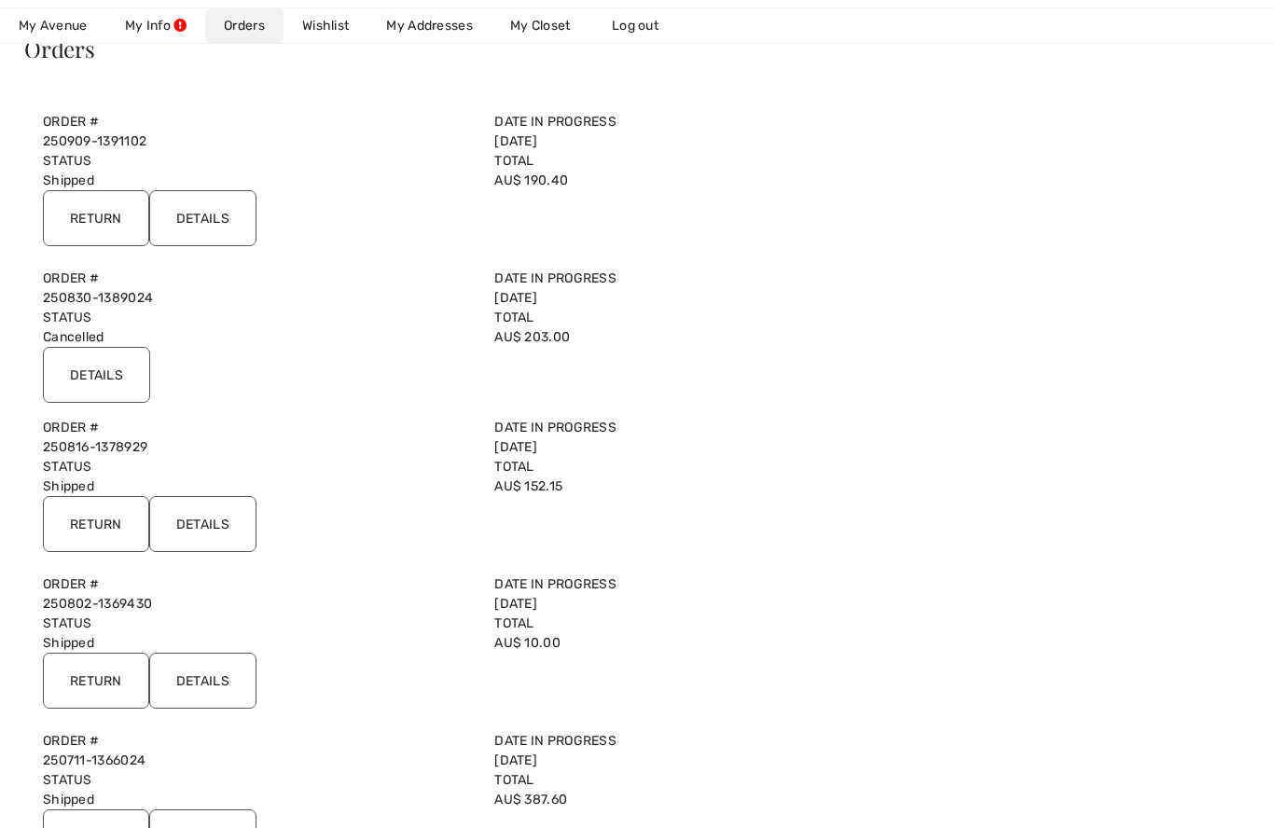
click at [209, 518] on input "Details" at bounding box center [202, 524] width 107 height 56
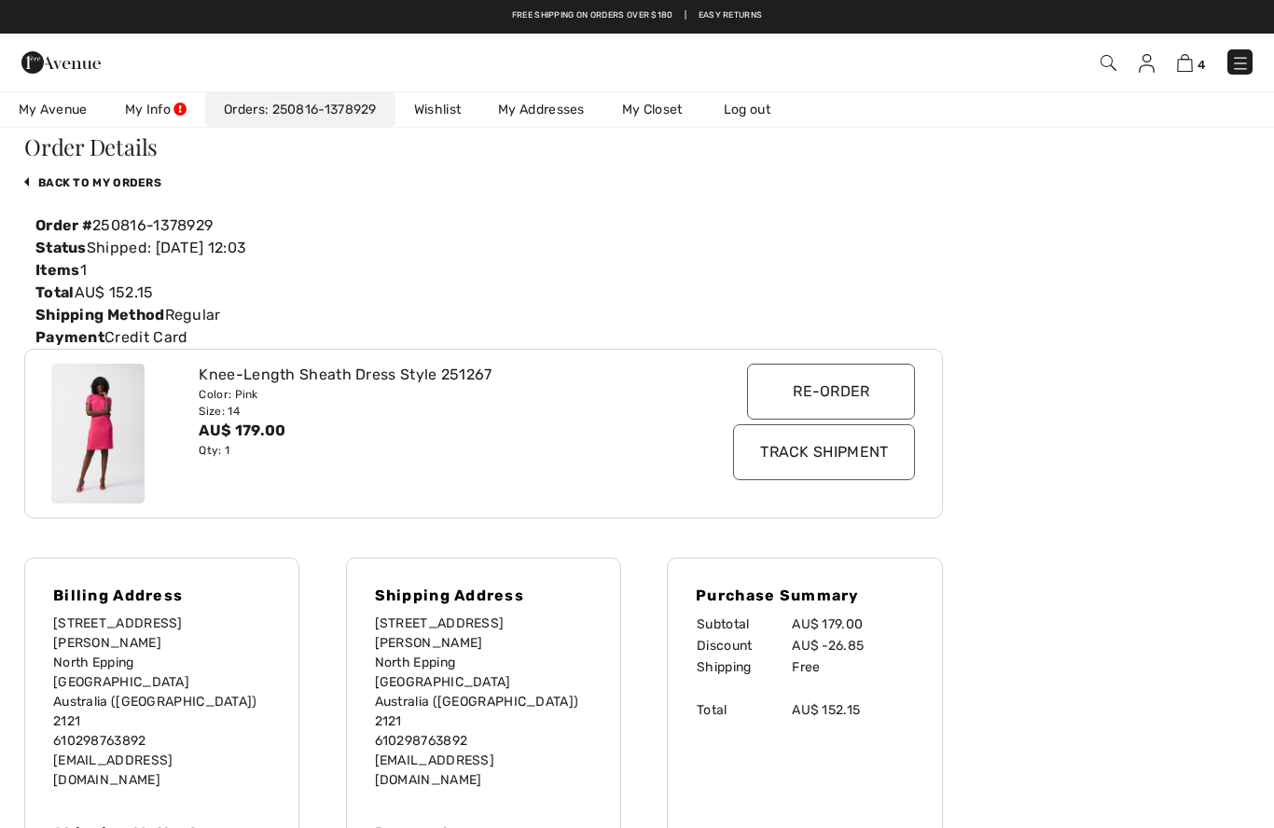
scroll to position [0, 0]
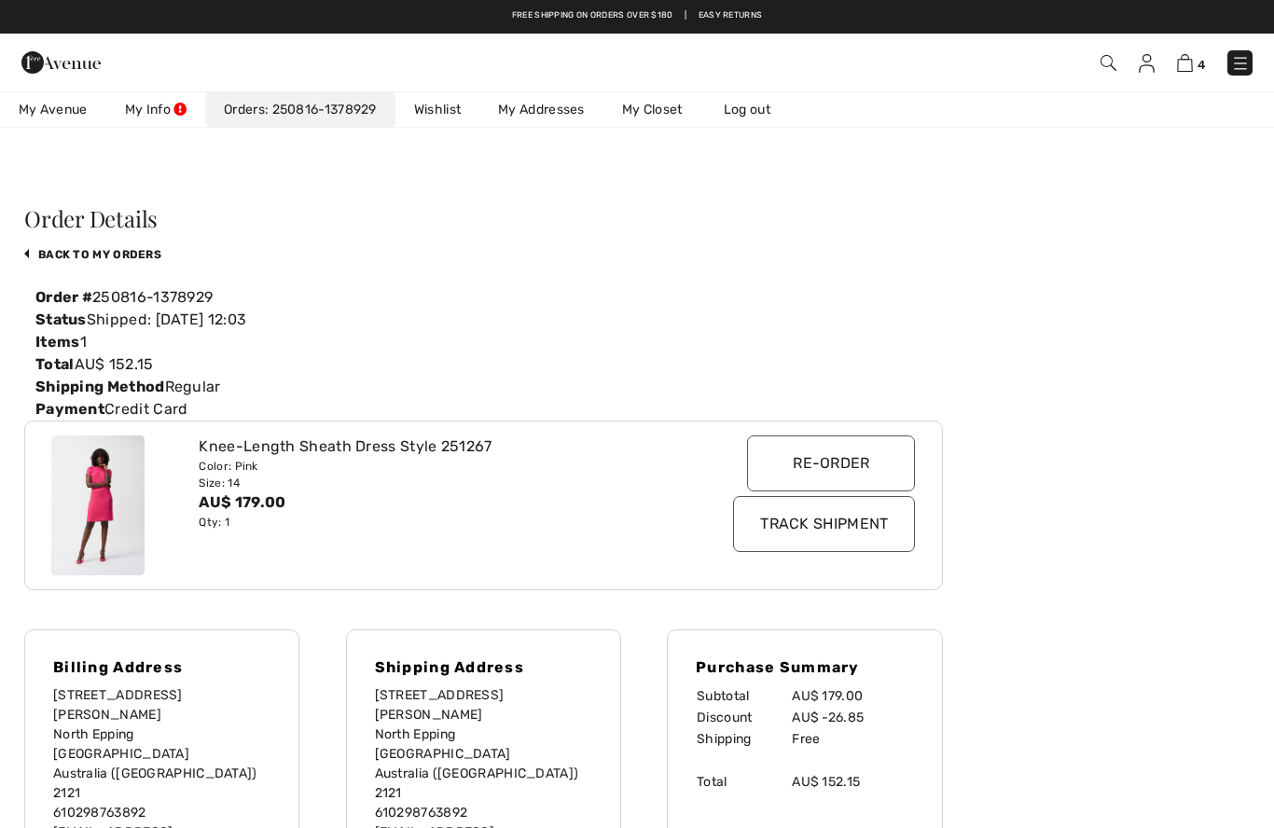
click at [119, 258] on link "back to My Orders" at bounding box center [92, 254] width 137 height 13
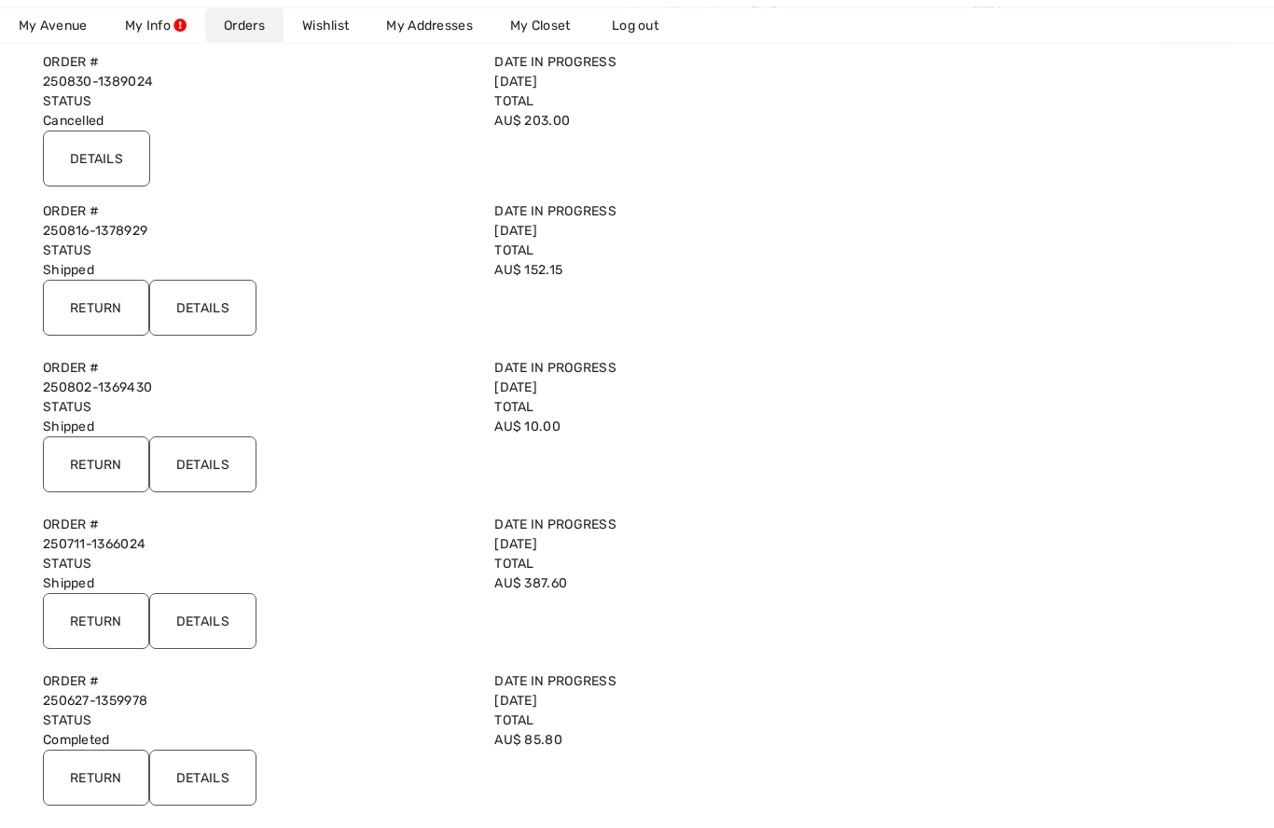
scroll to position [386, 0]
click at [196, 452] on input "Details" at bounding box center [202, 465] width 107 height 56
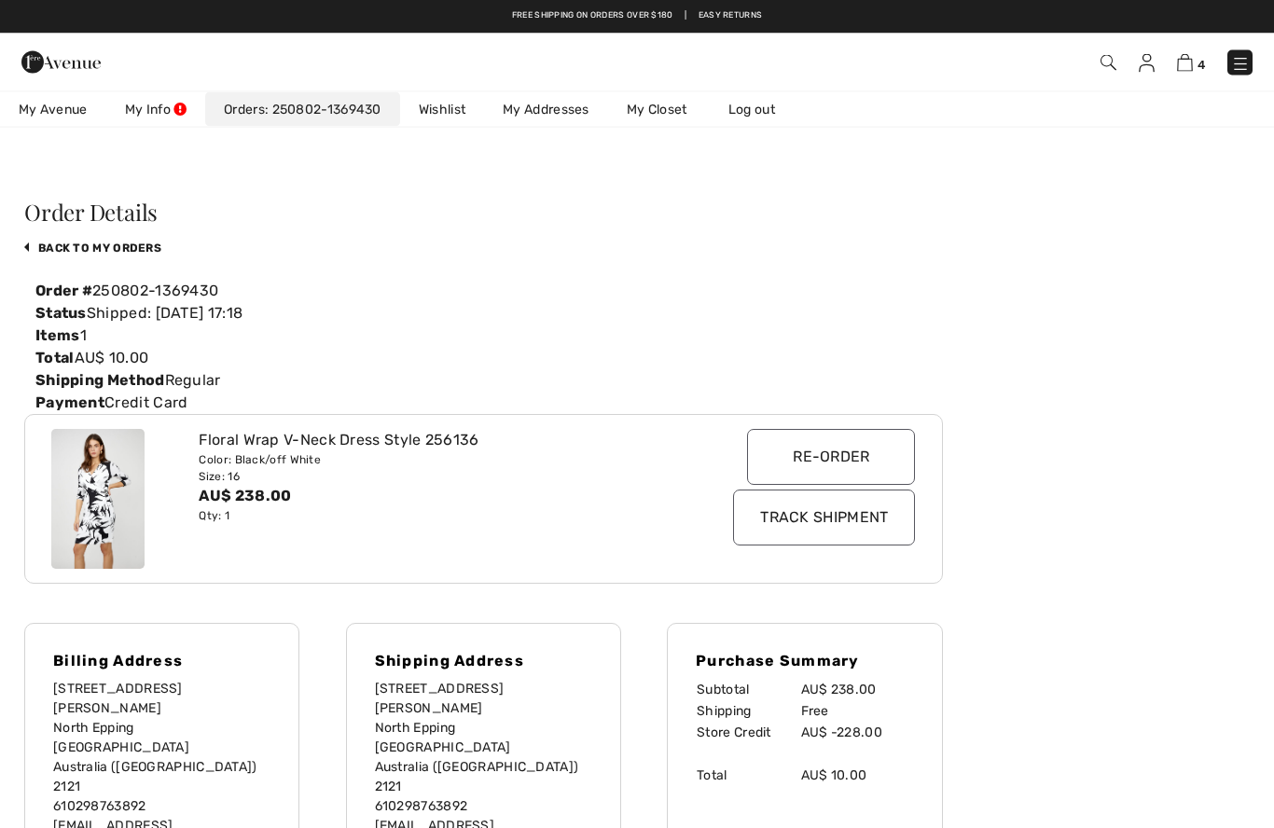
scroll to position [0, 0]
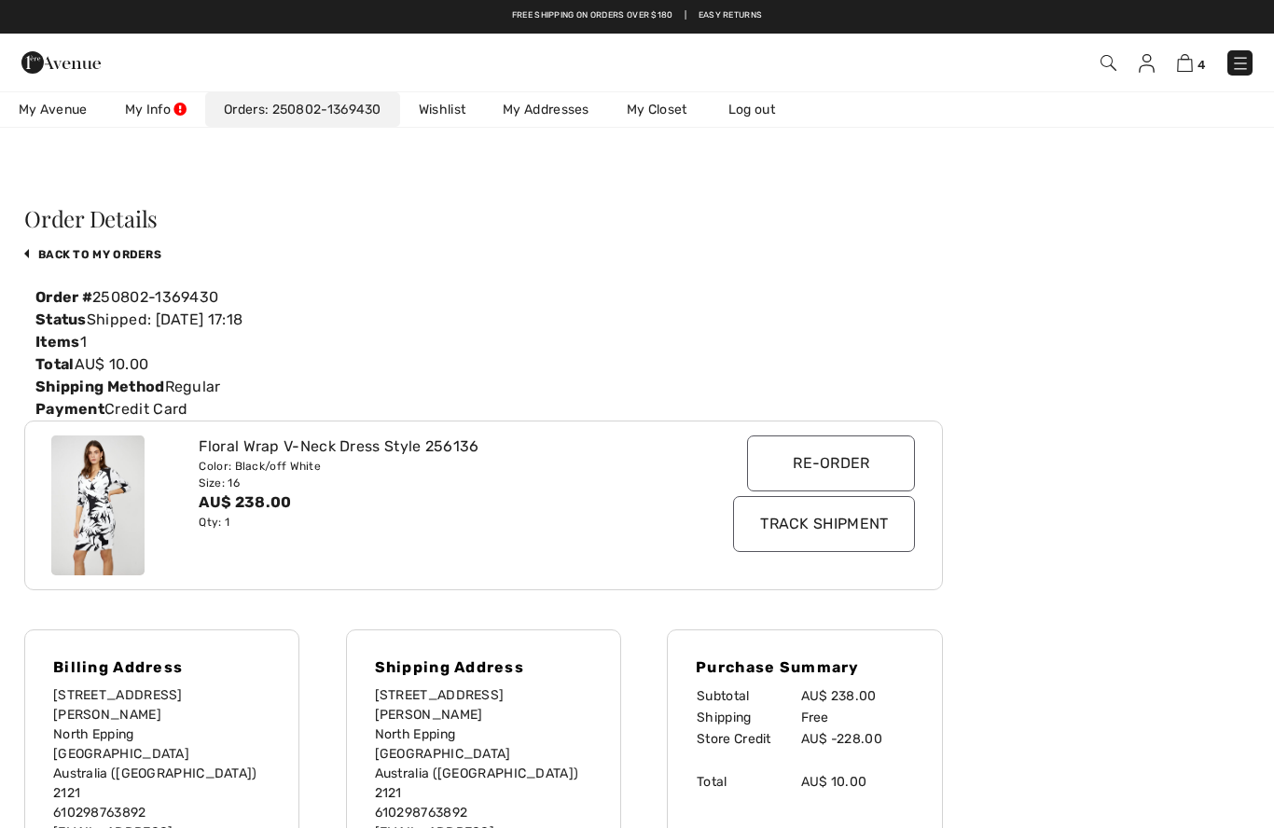
click at [100, 257] on link "back to My Orders" at bounding box center [92, 254] width 137 height 13
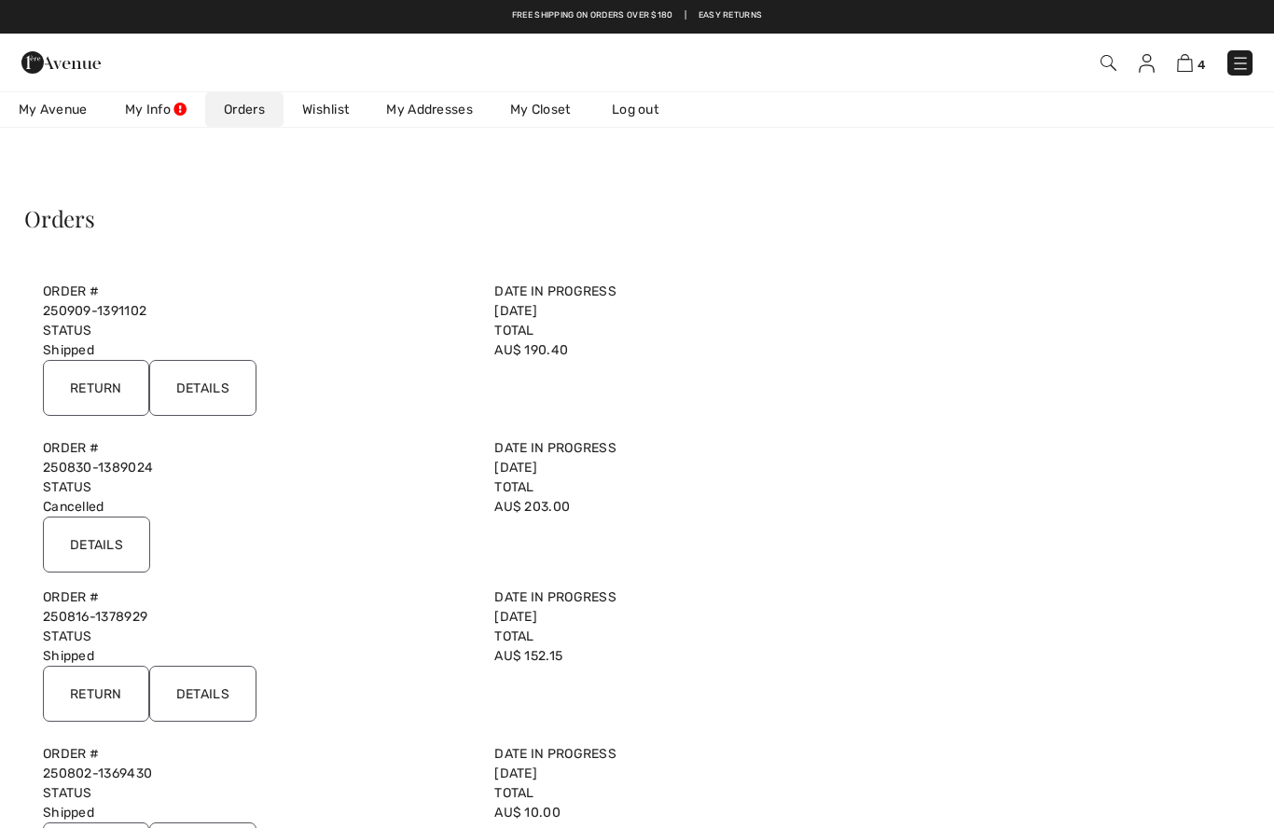
click at [219, 383] on input "Details" at bounding box center [202, 388] width 107 height 56
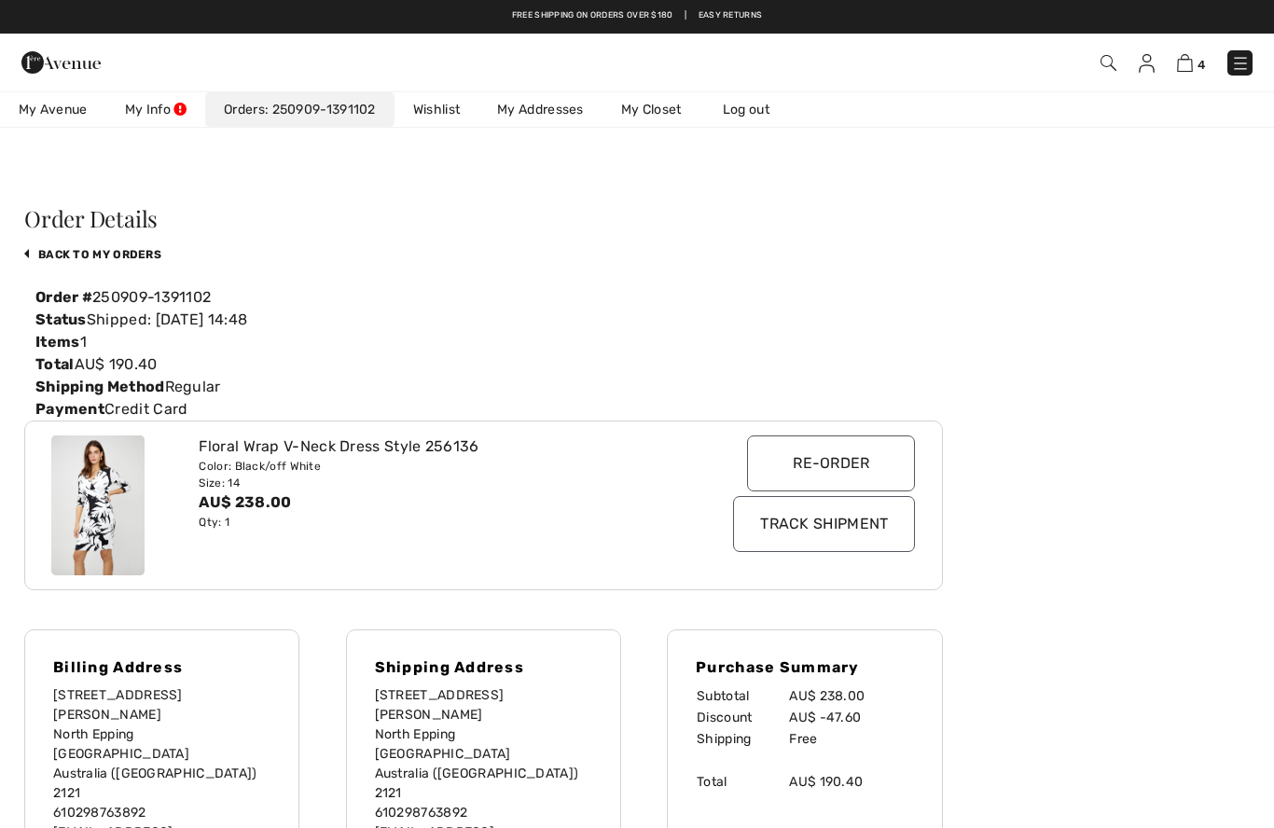
click at [836, 535] on input "Track Shipment" at bounding box center [824, 524] width 182 height 56
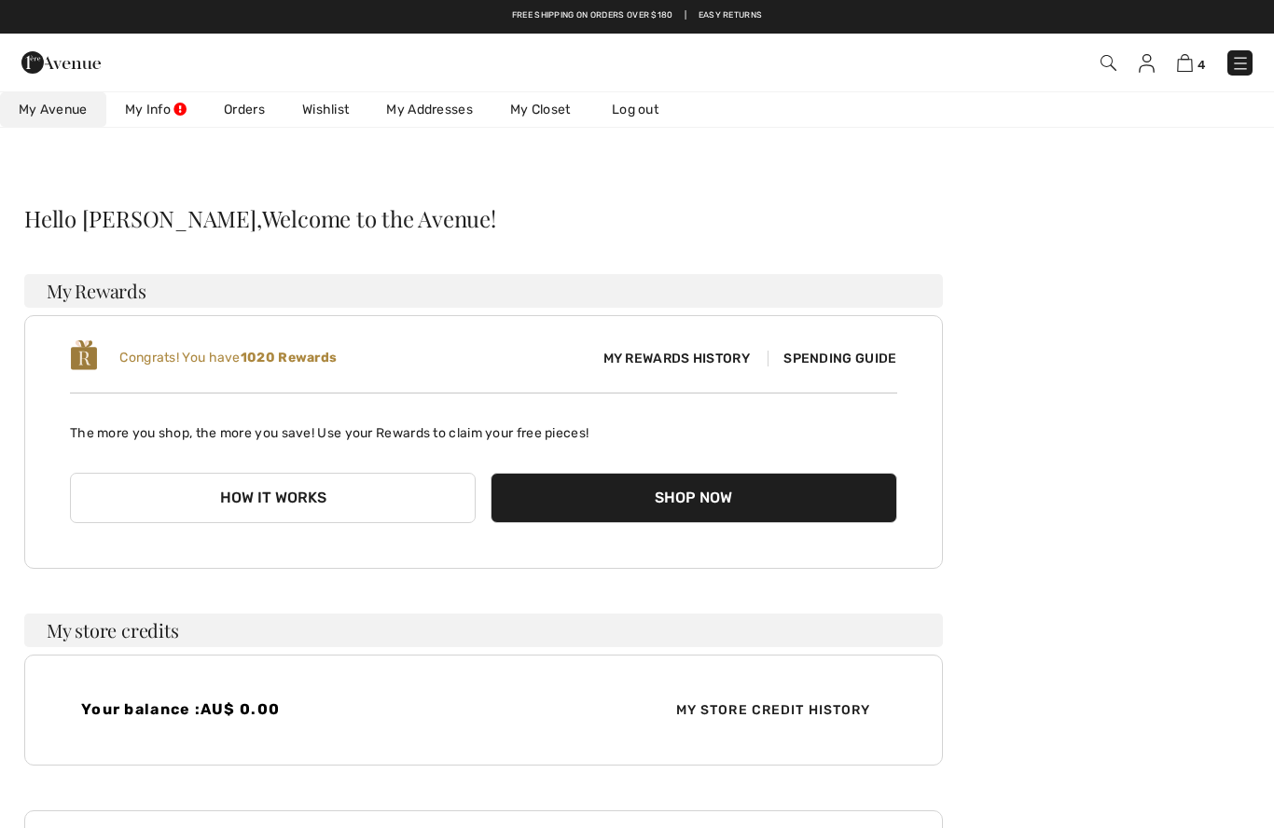
click at [1189, 58] on img at bounding box center [1185, 63] width 16 height 18
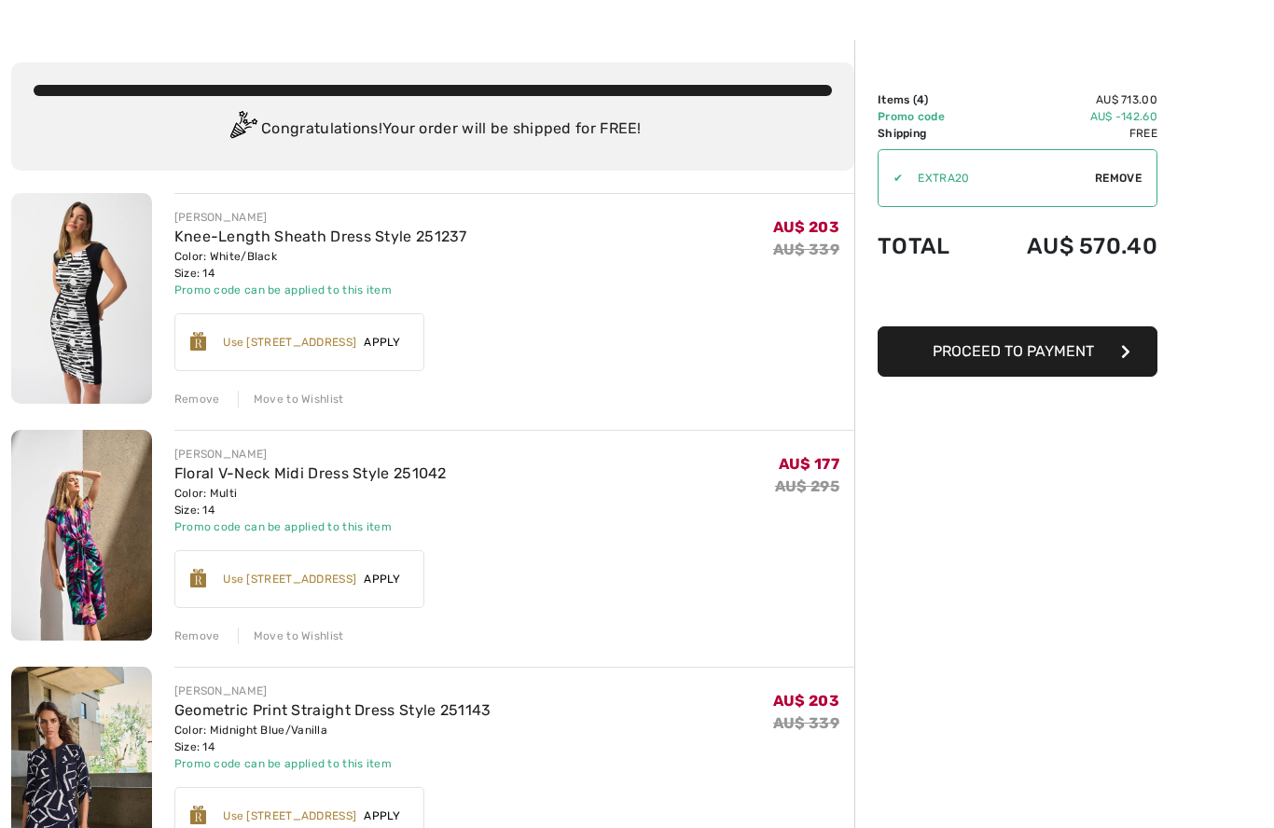
scroll to position [53, 0]
